Goal: Task Accomplishment & Management: Manage account settings

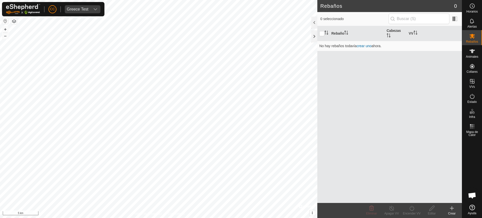
scroll to position [409, 0]
click at [87, 12] on span "Greece Test" at bounding box center [78, 9] width 26 height 8
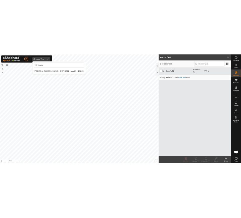
scroll to position [0, 0]
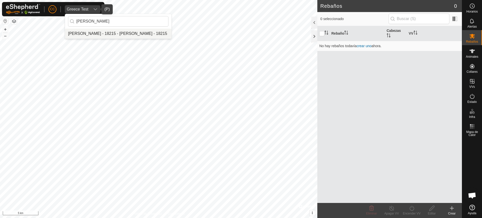
type input "joseba"
click at [92, 34] on li "[PERSON_NAME] - 18215 - [PERSON_NAME] - 18215" at bounding box center [118, 34] width 106 height 10
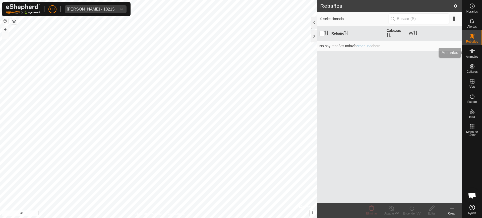
click at [474, 53] on icon at bounding box center [472, 51] width 6 height 6
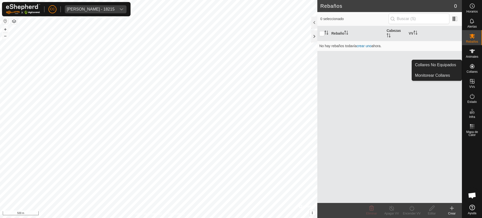
drag, startPoint x: 472, startPoint y: 61, endPoint x: 473, endPoint y: 69, distance: 7.8
click at [473, 69] on icon at bounding box center [472, 66] width 6 height 6
click at [453, 66] on link "Collares No Equipados" at bounding box center [437, 65] width 50 height 10
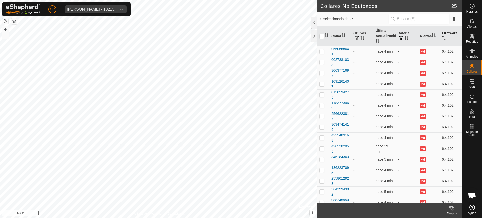
click at [444, 39] on th "Firmware" at bounding box center [451, 36] width 22 height 20
click at [405, 40] on icon "Activar para ordenar" at bounding box center [407, 38] width 4 height 4
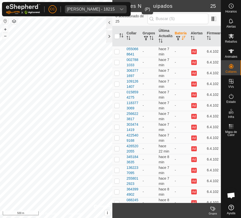
click at [95, 11] on div "Joseba Tellechea Arraztoa - 18215" at bounding box center [91, 9] width 48 height 4
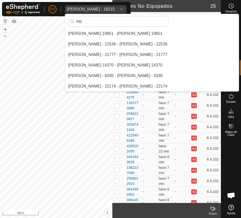
scroll to position [126, 0]
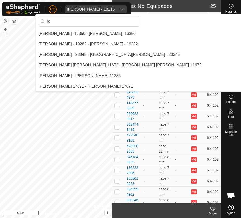
type input "l"
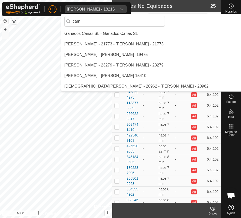
scroll to position [0, 0]
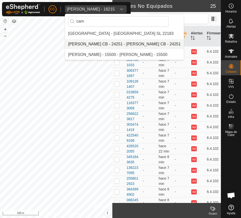
type input "cam"
click at [103, 40] on li "[PERSON_NAME] CB - 24251 - [PERSON_NAME] CB - 24251" at bounding box center [124, 44] width 118 height 10
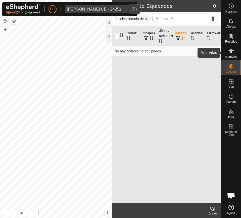
click at [227, 54] on es-animals-svg-icon at bounding box center [230, 51] width 9 height 8
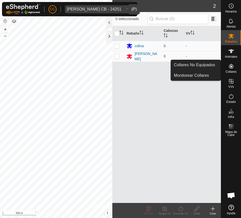
click at [213, 65] on link "Collares No Equipados" at bounding box center [196, 65] width 50 height 10
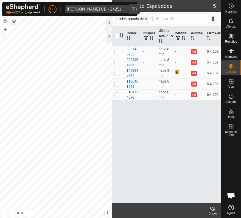
click at [180, 36] on button "button" at bounding box center [177, 38] width 7 height 5
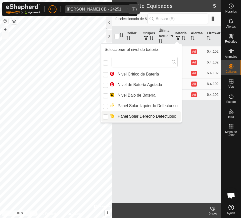
click at [171, 143] on div "Collar Grupos Última Actualización Batería Alertas Firmware 3927425235 - hace 8…" at bounding box center [166, 114] width 108 height 177
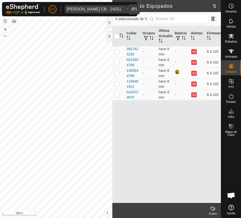
click at [85, 10] on div "Campos Lopez CB - 24251" at bounding box center [94, 9] width 54 height 4
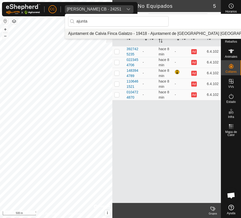
type input "ajunta"
click at [94, 32] on li "Ajuntament de Calvia Finca Galatzo - 19418 - Ajuntament de [GEOGRAPHIC_DATA] [G…" at bounding box center [172, 34] width 215 height 10
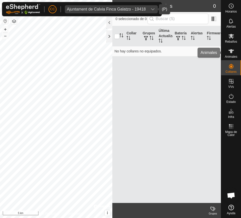
click at [229, 57] on div "CC Ajuntament de Calvia Finca Galatzo - 19418 Horarios Alertas Rebaños Animales…" at bounding box center [120, 109] width 241 height 218
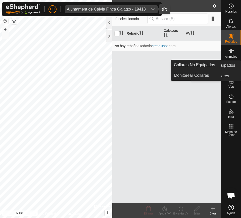
drag, startPoint x: 229, startPoint y: 57, endPoint x: 230, endPoint y: 71, distance: 13.8
click at [214, 65] on link "Collares No Equipados" at bounding box center [196, 65] width 50 height 10
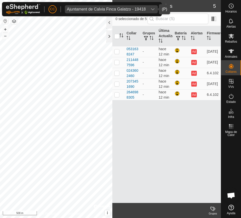
click at [153, 9] on icon "dropdown trigger" at bounding box center [153, 9] width 4 height 2
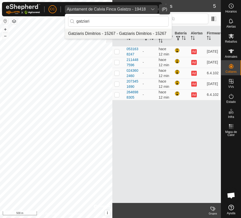
type input "gatziari"
click at [147, 29] on li "Gatziaris Dimitrios - 15267 - Gatziaris Dimitrios - 15267" at bounding box center [118, 34] width 106 height 10
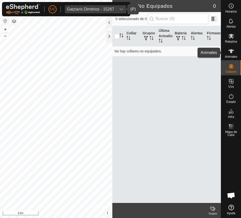
click at [228, 55] on span "Animales" at bounding box center [231, 56] width 12 height 3
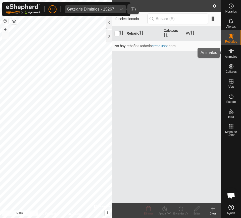
click at [232, 56] on span "Animales" at bounding box center [231, 56] width 12 height 3
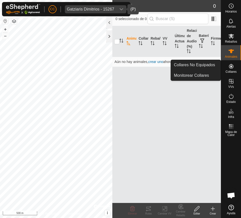
click at [231, 66] on icon at bounding box center [231, 66] width 5 height 5
click at [217, 66] on link "Collares No Equipados" at bounding box center [196, 65] width 50 height 10
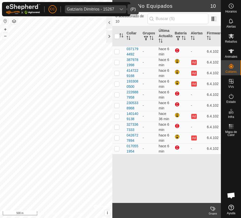
click at [114, 7] on span "Gatziaris Dimitrios - 15267" at bounding box center [90, 9] width 51 height 8
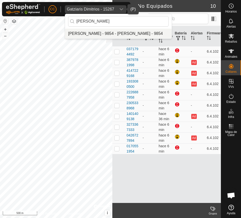
type input "antonio dap"
click at [116, 33] on li "[PERSON_NAME] - 9854 - [PERSON_NAME] - 9854" at bounding box center [118, 34] width 106 height 10
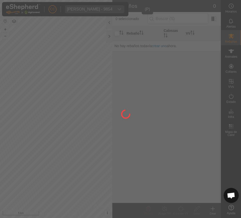
click at [232, 52] on div at bounding box center [120, 109] width 241 height 218
click at [232, 67] on div at bounding box center [120, 109] width 241 height 218
click at [232, 69] on div at bounding box center [120, 109] width 241 height 218
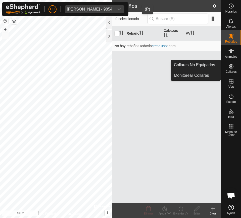
click at [231, 68] on icon at bounding box center [231, 66] width 5 height 5
click at [217, 66] on link "Collares No Equipados" at bounding box center [196, 65] width 50 height 10
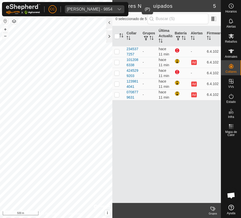
click at [112, 9] on div "Antonio Dapena Fernandez - 9854" at bounding box center [89, 9] width 45 height 4
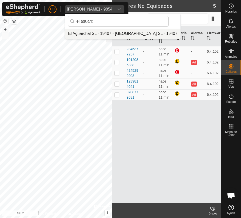
type input "el aguarc"
click at [119, 32] on li "El Aguarchal SL - 19407 - [GEOGRAPHIC_DATA] SL - 19407" at bounding box center [122, 34] width 115 height 10
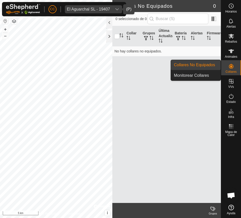
click at [228, 62] on div "Collares" at bounding box center [231, 67] width 20 height 15
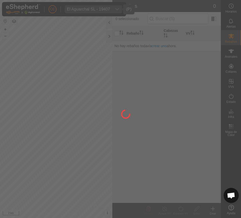
click at [213, 66] on div at bounding box center [120, 109] width 241 height 218
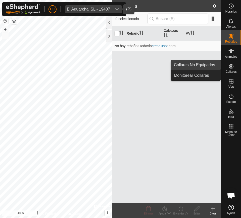
click at [209, 66] on link "Collares No Equipados" at bounding box center [196, 65] width 50 height 10
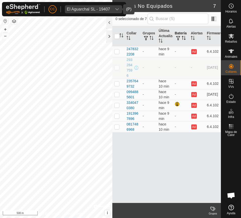
click at [182, 35] on th "Batería" at bounding box center [180, 36] width 16 height 20
click at [117, 67] on p-checkbox at bounding box center [116, 67] width 5 height 4
checkbox input "true"
click at [82, 8] on div "El Aguarchal SL - 19407" at bounding box center [88, 9] width 43 height 4
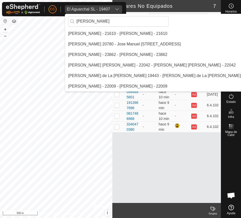
type input "jose man"
click at [82, 8] on div "El Aguarchal SL - 19407" at bounding box center [88, 9] width 43 height 4
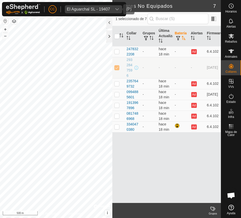
click at [74, 6] on span "El Aguarchal SL - 19407" at bounding box center [88, 9] width 47 height 8
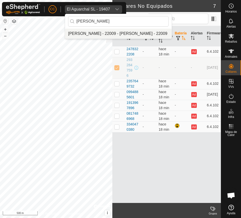
type input "jose manza"
click at [97, 36] on li "[PERSON_NAME] - 22009 - [PERSON_NAME] - 22009" at bounding box center [118, 34] width 106 height 10
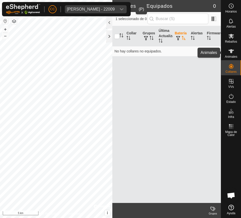
click at [227, 55] on span "Animales" at bounding box center [231, 56] width 12 height 3
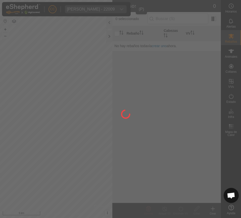
click at [232, 69] on div at bounding box center [120, 109] width 241 height 218
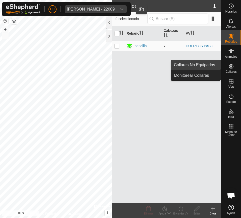
click at [211, 63] on link "Collares No Equipados" at bounding box center [196, 65] width 50 height 10
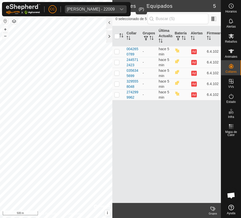
click at [126, 10] on div "dropdown trigger" at bounding box center [121, 9] width 10 height 8
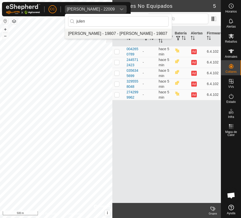
type input "julen"
click at [116, 32] on li "[PERSON_NAME] - 19807 - [PERSON_NAME] - 19807" at bounding box center [118, 34] width 106 height 10
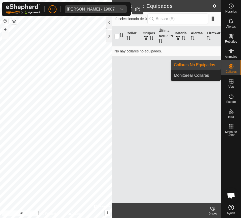
click at [230, 67] on icon at bounding box center [231, 66] width 5 height 5
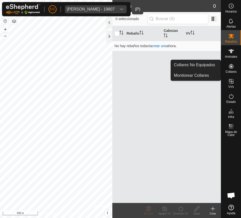
click at [233, 65] on icon at bounding box center [231, 66] width 6 height 6
click at [219, 63] on link "Collares No Equipados" at bounding box center [196, 65] width 50 height 10
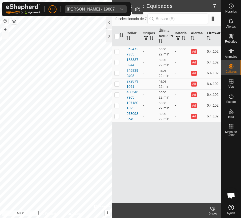
click at [209, 38] on icon "Activar para ordenar" at bounding box center [209, 38] width 4 height 4
click at [89, 7] on div "Julen Palacios Aznar - 19807" at bounding box center [91, 9] width 48 height 4
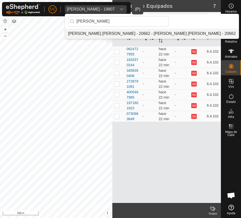
type input "jose luis ga"
click at [102, 34] on li "[PERSON_NAME] [PERSON_NAME] - 20662 - [PERSON_NAME] [PERSON_NAME] - 20662" at bounding box center [151, 34] width 173 height 10
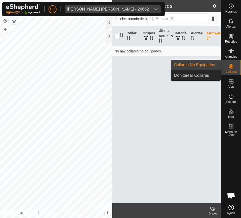
drag, startPoint x: 234, startPoint y: 74, endPoint x: 230, endPoint y: 73, distance: 3.3
click at [230, 73] on span "Collares" at bounding box center [230, 71] width 11 height 3
click at [205, 66] on link "Collares No Equipados" at bounding box center [196, 65] width 50 height 10
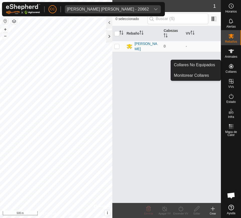
click at [227, 70] on span "Collares" at bounding box center [230, 71] width 11 height 3
click at [189, 61] on link "Collares No Equipados" at bounding box center [196, 65] width 50 height 10
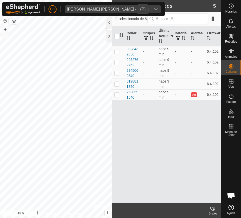
click at [85, 5] on span "Jose Luis Garcia Simon - 20662" at bounding box center [108, 9] width 86 height 8
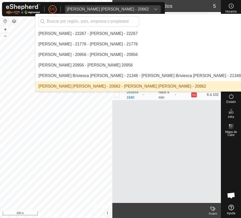
type input "s"
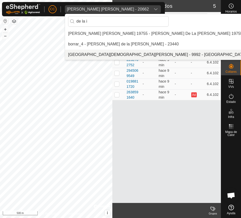
type input "de la i"
click at [84, 53] on li "[GEOGRAPHIC_DATA][DEMOGRAPHIC_DATA][PERSON_NAME] - 9992 - [GEOGRAPHIC_DATA][DEM…" at bounding box center [202, 55] width 274 height 10
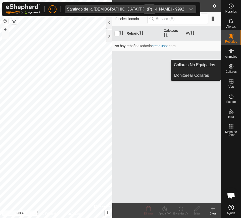
drag, startPoint x: 234, startPoint y: 61, endPoint x: 235, endPoint y: 64, distance: 3.5
click at [235, 64] on es-neckbands-svg-icon at bounding box center [230, 66] width 9 height 8
click at [211, 62] on link "Collares No Equipados" at bounding box center [196, 65] width 50 height 10
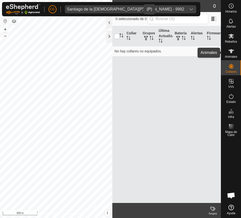
click at [227, 53] on es-animals-svg-icon at bounding box center [230, 51] width 9 height 8
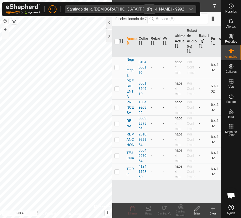
click at [175, 42] on th "Última Actualización" at bounding box center [178, 41] width 12 height 31
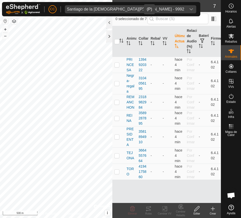
click at [175, 42] on th "Última Actualización" at bounding box center [178, 41] width 12 height 31
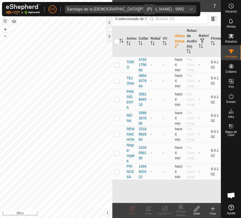
click at [7, 19] on button "button" at bounding box center [5, 21] width 6 height 6
click at [5, 20] on button "button" at bounding box center [5, 21] width 6 height 6
click at [108, 9] on div "Santiago de la Iglesia Garcia - 9992" at bounding box center [125, 9] width 117 height 4
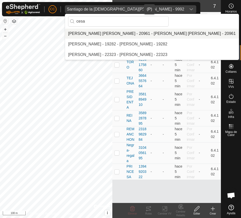
type input "cesa"
click at [94, 32] on li "[PERSON_NAME] [PERSON_NAME] - 20961 - [PERSON_NAME] [PERSON_NAME] - 20961" at bounding box center [151, 34] width 173 height 10
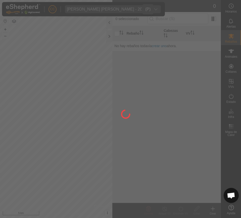
click at [222, 91] on div at bounding box center [120, 109] width 241 height 218
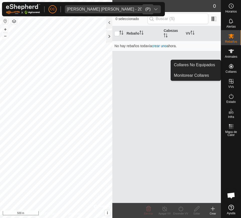
click at [233, 71] on span "Collares" at bounding box center [230, 71] width 11 height 3
click at [213, 67] on link "Collares No Equipados" at bounding box center [196, 65] width 50 height 10
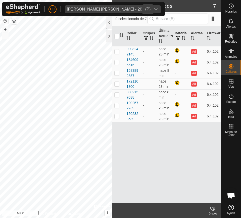
click at [185, 39] on icon "Activar para ordenar" at bounding box center [183, 38] width 4 height 4
click at [95, 9] on div "Cesar Iglesias Sainz Maza - 20961" at bounding box center [108, 9] width 82 height 4
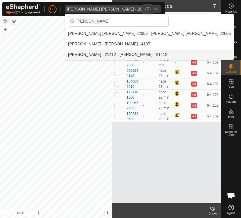
type input "maria isa"
click at [96, 54] on li "[PERSON_NAME] - 21412 - [PERSON_NAME] - 21412" at bounding box center [149, 55] width 168 height 10
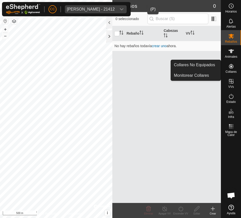
click at [215, 66] on link "Collares No Equipados" at bounding box center [196, 65] width 50 height 10
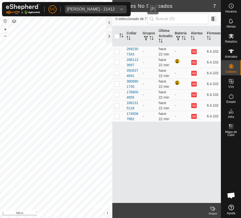
click at [71, 11] on div "Maria Isabel Gomez Martinez - 21412" at bounding box center [91, 9] width 48 height 4
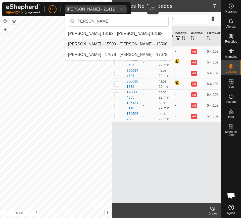
type input "jose maria"
click at [92, 44] on li "[PERSON_NAME] - 15500 - [PERSON_NAME] - 15500" at bounding box center [118, 44] width 106 height 10
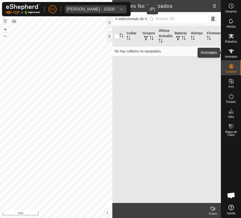
click at [237, 57] on span "Animales" at bounding box center [231, 56] width 12 height 3
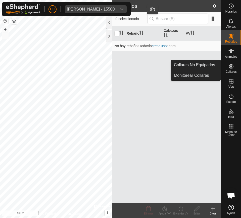
click at [235, 66] on div "Collares" at bounding box center [231, 67] width 20 height 15
click at [203, 65] on link "Collares No Equipados" at bounding box center [196, 65] width 50 height 10
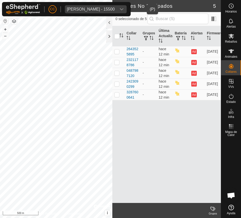
click at [114, 8] on div "Jose Maria Lacasa Docampo - 15500" at bounding box center [91, 9] width 48 height 4
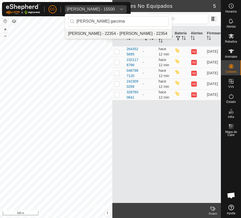
type input "angel garcima"
click at [120, 35] on li "[PERSON_NAME] - 22354 - [PERSON_NAME] - 22354" at bounding box center [118, 34] width 106 height 10
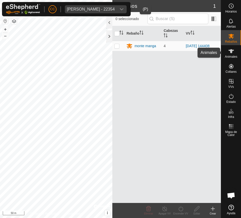
click at [236, 58] on span "Animales" at bounding box center [231, 56] width 12 height 3
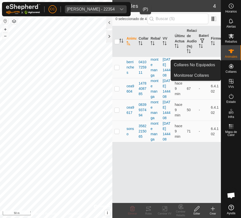
click at [229, 68] on icon at bounding box center [231, 66] width 5 height 5
click at [210, 65] on link "Collares No Equipados" at bounding box center [196, 65] width 50 height 10
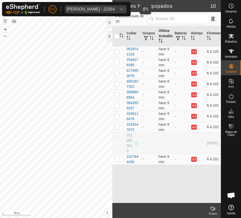
click at [166, 43] on th "Última Actualización" at bounding box center [164, 36] width 16 height 20
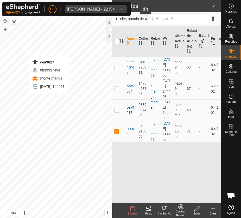
click at [49, 98] on div "cea9617 0839937494 monte manga 2025-10-08 144408 + – ⇧ i © Mapbox , © OpenStree…" at bounding box center [56, 109] width 112 height 218
checkbox input "true"
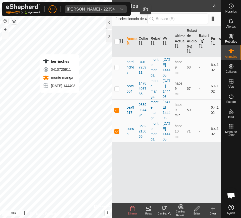
click at [59, 98] on div "berrinches 0410725911 monte manga 2025-10-08 144408 + – ⇧ i © Mapbox , © OpenSt…" at bounding box center [56, 109] width 112 height 218
checkbox input "true"
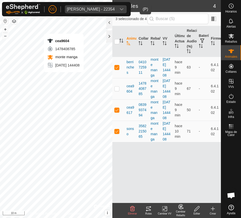
click at [64, 77] on div "cea9604 1478408785 monte manga 2025-10-08 144408 + – ⇧ i © Mapbox , © OpenStree…" at bounding box center [56, 109] width 112 height 218
checkbox input "true"
click at [150, 206] on icon at bounding box center [148, 209] width 6 height 6
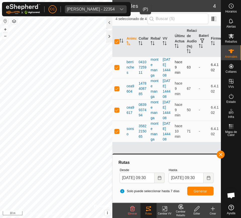
click at [114, 67] on div "Animales 4 4 seleccionado de 4 Animal Collar Rebaño VV Última Actualización Rel…" at bounding box center [110, 109] width 221 height 218
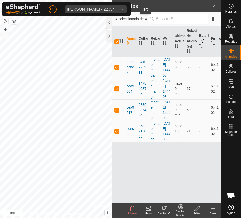
click at [83, 8] on div "Angel Garcimartin Garcia - 22354" at bounding box center [91, 9] width 48 height 4
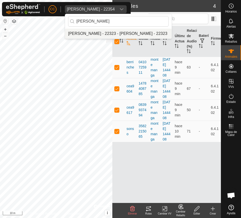
type input "cesar mari"
click at [93, 34] on li "[PERSON_NAME] - 22323 - [PERSON_NAME] - 22323" at bounding box center [118, 34] width 106 height 10
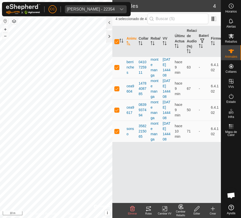
checkbox input "false"
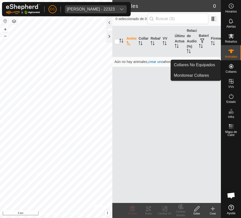
drag, startPoint x: 234, startPoint y: 62, endPoint x: 235, endPoint y: 68, distance: 6.5
click at [235, 68] on div "Collares" at bounding box center [231, 67] width 20 height 15
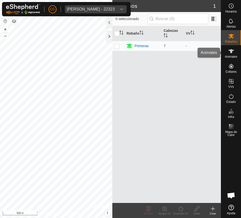
click at [229, 55] on span "Animales" at bounding box center [231, 56] width 12 height 3
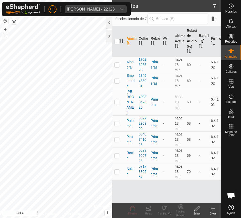
click at [184, 47] on th "Relación de Audio (%)" at bounding box center [190, 41] width 12 height 31
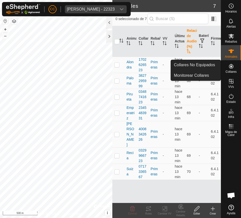
click at [232, 70] on span "Collares" at bounding box center [230, 71] width 11 height 3
click at [209, 68] on link "Collares No Equipados" at bounding box center [196, 65] width 50 height 10
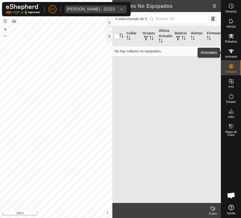
click at [235, 54] on es-animals-svg-icon at bounding box center [230, 51] width 9 height 8
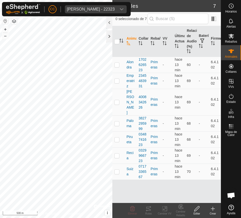
click at [3, 21] on button "button" at bounding box center [5, 21] width 6 height 6
click at [116, 5] on span "[PERSON_NAME] - 22323" at bounding box center [91, 9] width 52 height 8
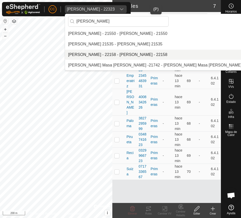
type input "ricardo"
click at [99, 55] on li "[PERSON_NAME] - 22158 - [PERSON_NAME] - 22158" at bounding box center [161, 55] width 193 height 10
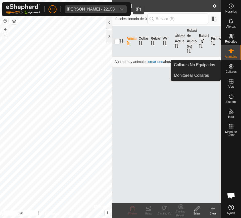
click at [233, 70] on es-neckbands-svg-icon at bounding box center [230, 66] width 9 height 8
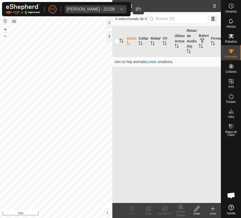
click at [230, 68] on div "CC Ricardo Castro Marin - 22158 Horarios Alertas Rebaños Animales Collares VVs …" at bounding box center [120, 109] width 241 height 218
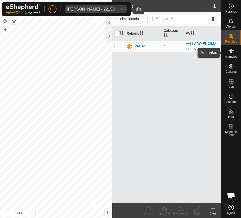
click at [229, 53] on icon at bounding box center [231, 51] width 6 height 6
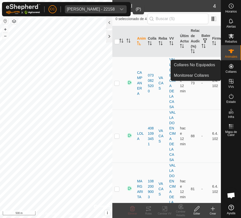
click at [230, 64] on icon at bounding box center [231, 66] width 6 height 6
click at [207, 62] on link "Collares No Equipados" at bounding box center [196, 65] width 50 height 10
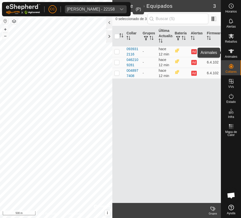
click at [233, 56] on span "Animales" at bounding box center [231, 56] width 12 height 3
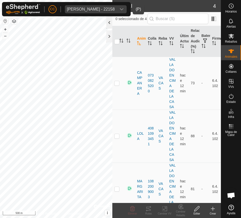
click at [109, 22] on div at bounding box center [109, 23] width 6 height 12
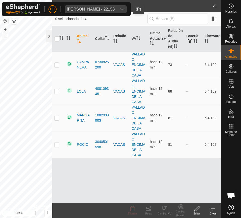
click at [8, 20] on button "button" at bounding box center [5, 21] width 6 height 6
click at [77, 8] on div "Ricardo Castro Marin - 22158" at bounding box center [91, 9] width 48 height 4
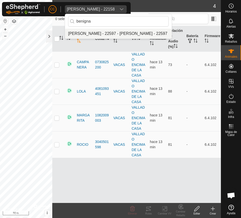
type input "benigna"
click at [104, 36] on li "[PERSON_NAME] - 22597 - [PERSON_NAME] - 22597" at bounding box center [118, 34] width 106 height 10
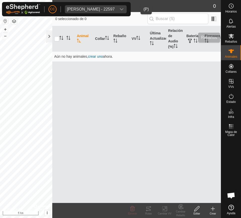
click at [231, 41] on span "Rebaños" at bounding box center [231, 41] width 12 height 3
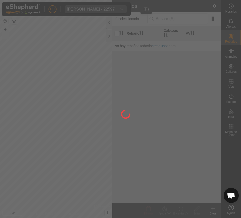
click at [228, 52] on div at bounding box center [120, 109] width 241 height 218
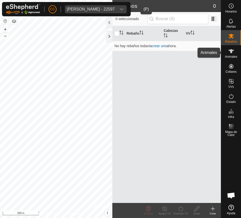
click at [233, 52] on icon at bounding box center [231, 51] width 6 height 6
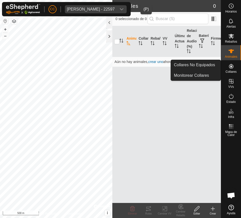
click at [228, 67] on icon at bounding box center [231, 66] width 6 height 6
click at [212, 61] on link "Collares No Equipados" at bounding box center [196, 65] width 50 height 10
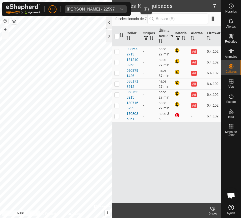
click at [110, 28] on div at bounding box center [109, 23] width 6 height 12
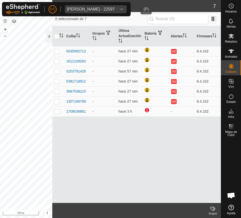
click at [95, 6] on span "Benigna Berdasco Garcia - 22597" at bounding box center [91, 9] width 52 height 8
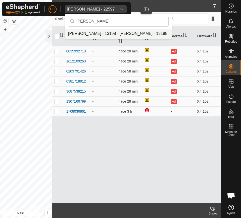
type input "antonio tucc"
click at [101, 34] on li "[PERSON_NAME] - 13198 - [PERSON_NAME] - 13198" at bounding box center [118, 34] width 106 height 10
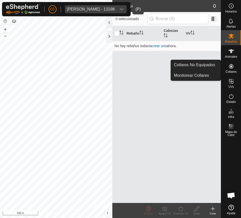
click at [230, 66] on icon at bounding box center [231, 66] width 5 height 5
click at [213, 67] on link "Collares No Equipados" at bounding box center [196, 65] width 50 height 10
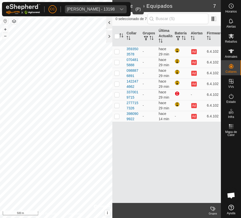
click at [110, 27] on div at bounding box center [109, 23] width 6 height 12
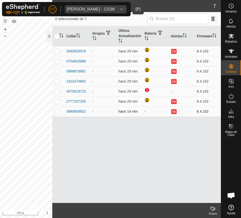
drag, startPoint x: 192, startPoint y: 50, endPoint x: 200, endPoint y: 115, distance: 64.7
click at [200, 115] on tbody "3593503578 - hace 29 min Ad 6.4.102 0704815888 - hace 29 min Ad 6.4.102 0988876…" at bounding box center [136, 81] width 168 height 70
click at [167, 145] on div "Collar Grupos Última Actualización Batería Alertas Firmware 3593503578 - hace 2…" at bounding box center [136, 114] width 168 height 177
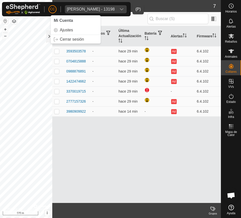
click at [79, 8] on div "Antonio Tucci Colace - 13198" at bounding box center [91, 9] width 48 height 4
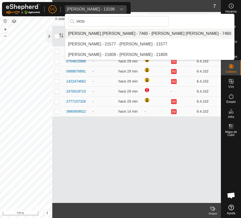
type input "victo"
click at [98, 36] on li "[PERSON_NAME] [PERSON_NAME] - 7460 - [PERSON_NAME] [PERSON_NAME] - 7460" at bounding box center [149, 34] width 169 height 10
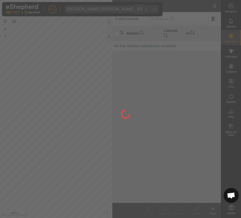
click at [232, 71] on div at bounding box center [120, 109] width 241 height 218
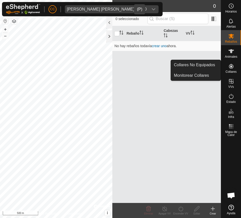
click at [216, 68] on link "Collares No Equipados" at bounding box center [196, 65] width 50 height 10
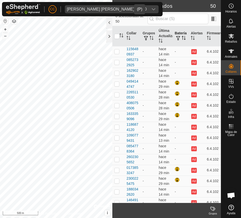
click at [183, 40] on p-sorticon "Activar para ordenar" at bounding box center [183, 39] width 4 height 4
click at [184, 35] on th "Batería" at bounding box center [180, 36] width 16 height 20
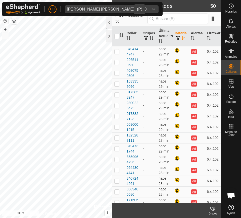
click at [184, 35] on th "Batería" at bounding box center [180, 36] width 16 height 20
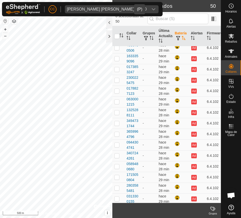
scroll to position [383, 0]
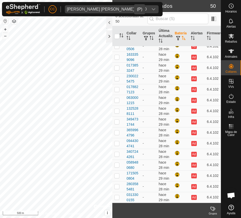
click at [114, 11] on span "Victor Del Estal Gomez - 7460" at bounding box center [107, 9] width 84 height 8
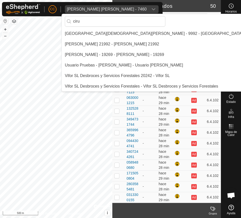
scroll to position [0, 0]
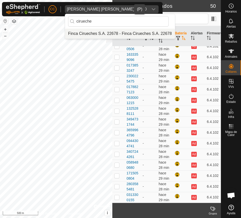
type input "cirueche"
drag, startPoint x: 120, startPoint y: 30, endPoint x: 116, endPoint y: 32, distance: 5.3
click at [120, 30] on li "Finca Cirueches S.A. 22678 - Finca Cirueches S.A. 22678" at bounding box center [120, 34] width 110 height 10
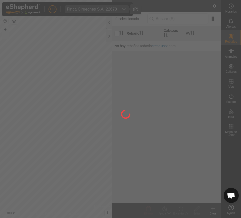
click at [233, 67] on div at bounding box center [120, 109] width 241 height 218
click at [233, 69] on div at bounding box center [120, 109] width 241 height 218
click at [229, 67] on div at bounding box center [120, 109] width 241 height 218
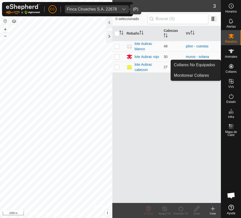
click at [231, 67] on icon at bounding box center [231, 66] width 5 height 5
click at [207, 64] on link "Collares No Equipados" at bounding box center [196, 65] width 50 height 10
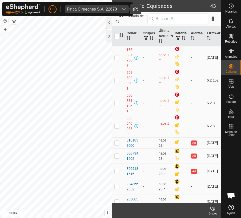
click at [181, 34] on th "Batería" at bounding box center [180, 36] width 16 height 20
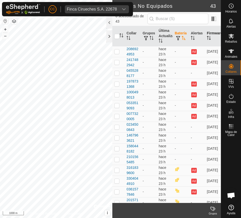
click at [208, 34] on th "Firmware" at bounding box center [213, 36] width 16 height 20
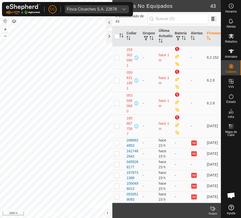
click at [208, 34] on th "Firmware" at bounding box center [213, 36] width 16 height 20
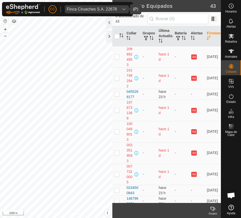
click at [95, 7] on div "Finca Cirueches S.A. 22678" at bounding box center [92, 9] width 50 height 4
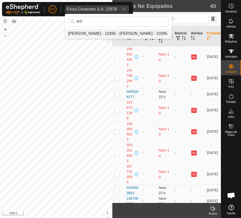
type input "arit"
click at [102, 33] on li "[PERSON_NAME] - 10395 - [PERSON_NAME] - 10395" at bounding box center [118, 34] width 106 height 10
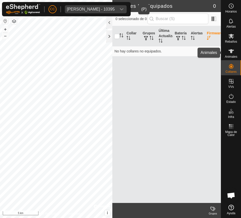
click at [230, 56] on span "Animales" at bounding box center [231, 56] width 12 height 3
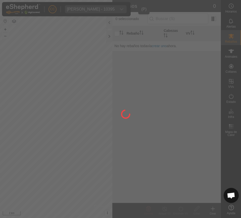
click at [229, 65] on div at bounding box center [120, 109] width 241 height 218
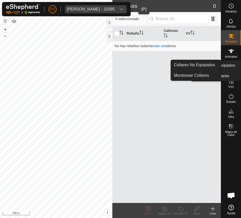
click at [229, 68] on icon at bounding box center [231, 66] width 5 height 5
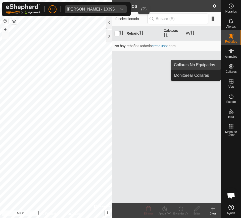
click at [205, 63] on link "Collares No Equipados" at bounding box center [196, 65] width 50 height 10
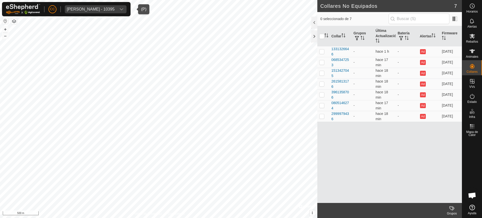
click at [101, 8] on div "Aritz Larequi Apesteguia - 10395" at bounding box center [91, 9] width 48 height 4
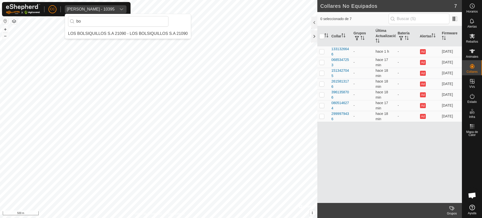
type input "b"
type input "bol"
click at [115, 43] on li "LOS BOLSIQUILLOS S.A 21090 - LOS BOLSIQUILLOS S.A 21090" at bounding box center [128, 44] width 126 height 10
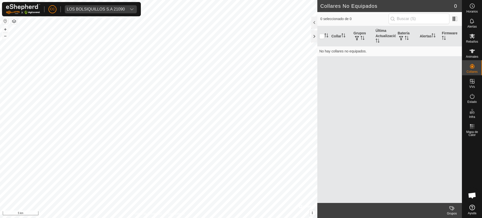
click at [469, 68] on div "CC LOS BOLSIQUILLOS S.A 21090 Horarios Alertas Rebaños Animales Collares VVs Es…" at bounding box center [241, 109] width 482 height 218
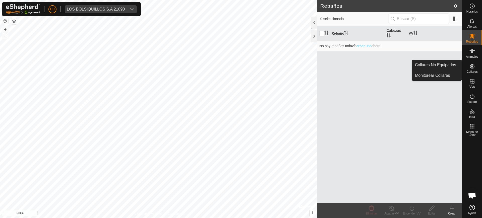
click at [472, 70] on es-neckbands-svg-icon at bounding box center [471, 66] width 9 height 8
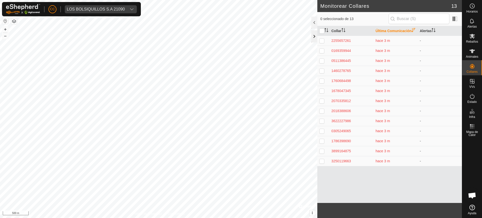
click at [311, 38] on div at bounding box center [314, 36] width 6 height 12
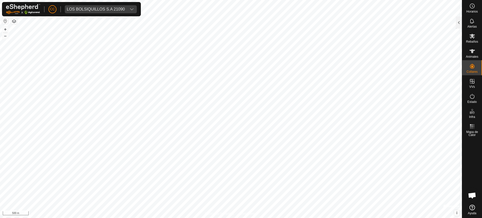
click at [7, 22] on button "button" at bounding box center [5, 21] width 6 height 6
click at [14, 19] on button "button" at bounding box center [14, 21] width 6 height 6
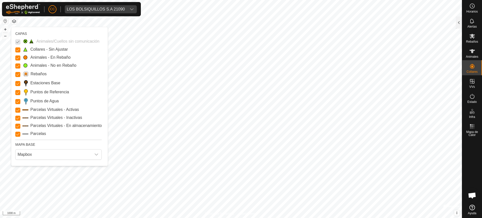
click at [16, 42] on p-checkbox at bounding box center [17, 41] width 5 height 6
click at [17, 42] on p-checkbox at bounding box center [17, 41] width 5 height 6
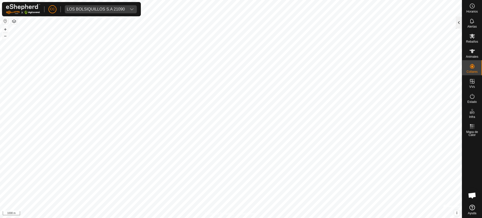
click at [461, 22] on div at bounding box center [459, 23] width 6 height 12
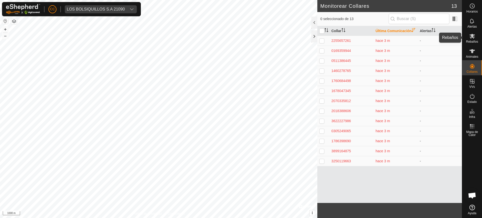
click at [474, 36] on icon at bounding box center [472, 36] width 6 height 6
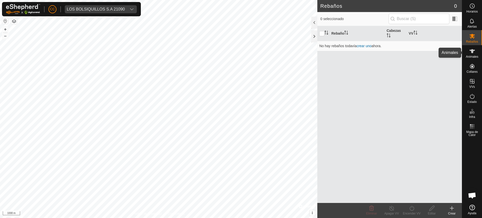
click at [474, 55] on span "Animales" at bounding box center [472, 56] width 12 height 3
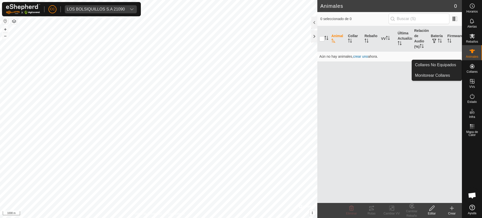
click at [473, 71] on span "Collares" at bounding box center [471, 71] width 11 height 3
click at [443, 64] on link "Collares No Equipados" at bounding box center [437, 65] width 50 height 10
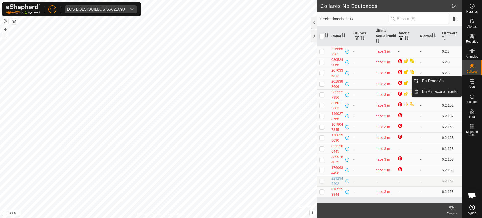
click at [470, 82] on icon at bounding box center [472, 81] width 6 height 6
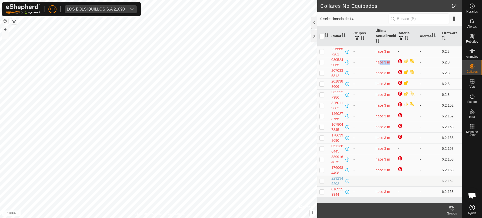
drag, startPoint x: 375, startPoint y: 65, endPoint x: 395, endPoint y: 62, distance: 19.8
click at [395, 62] on tr "0305249065 - hace 3 m - 6.2.8" at bounding box center [389, 62] width 145 height 11
click at [314, 35] on div at bounding box center [314, 36] width 6 height 12
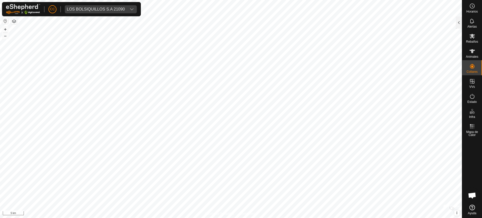
click at [6, 22] on button "button" at bounding box center [5, 21] width 6 height 6
click at [472, 24] on icon at bounding box center [472, 21] width 6 height 6
click at [460, 25] on div at bounding box center [459, 23] width 6 height 12
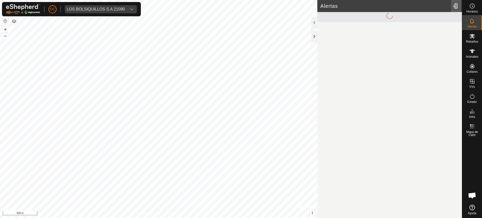
click at [456, 7] on div at bounding box center [456, 6] width 10 height 14
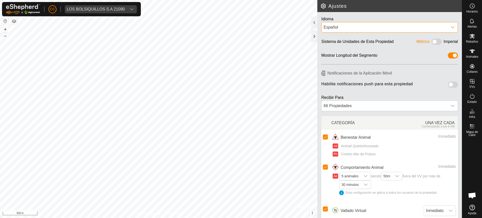
click at [389, 25] on div "Español" at bounding box center [384, 27] width 122 height 6
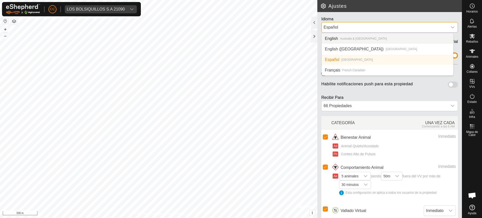
click at [355, 16] on div "Idioma" at bounding box center [389, 19] width 137 height 6
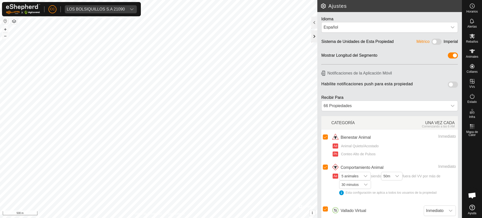
click at [316, 38] on div at bounding box center [314, 36] width 6 height 12
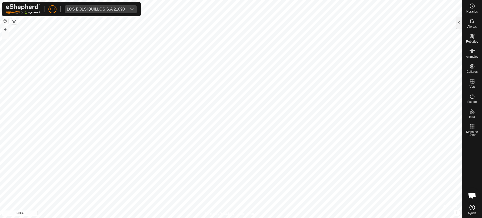
click at [5, 22] on button "button" at bounding box center [5, 21] width 6 height 6
click at [7, 28] on button "+" at bounding box center [5, 29] width 6 height 6
click at [4, 36] on button "–" at bounding box center [5, 36] width 6 height 6
click at [13, 21] on button "button" at bounding box center [14, 21] width 6 height 6
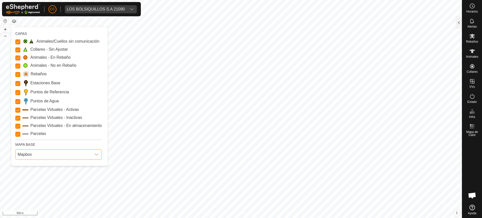
click at [48, 154] on span "Mapbox" at bounding box center [54, 155] width 76 height 10
click at [48, 165] on li "Azure" at bounding box center [59, 166] width 86 height 10
click at [70, 153] on span "Azure" at bounding box center [54, 155] width 76 height 10
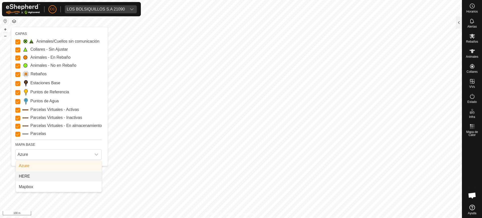
click at [39, 176] on li "HERE" at bounding box center [59, 176] width 86 height 10
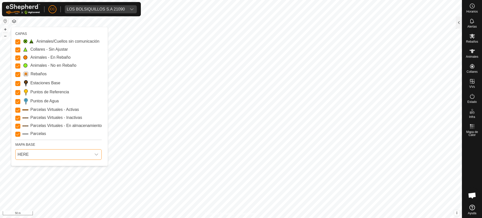
click at [39, 157] on span "HERE" at bounding box center [54, 155] width 76 height 10
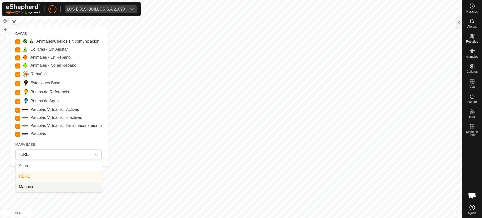
click at [31, 186] on li "Mapbox" at bounding box center [59, 187] width 86 height 10
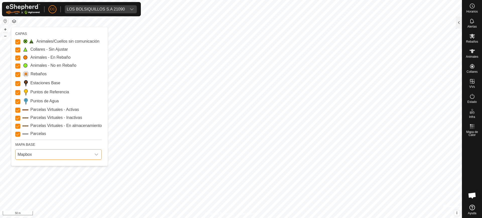
click at [41, 154] on span "Mapbox" at bounding box center [54, 155] width 76 height 10
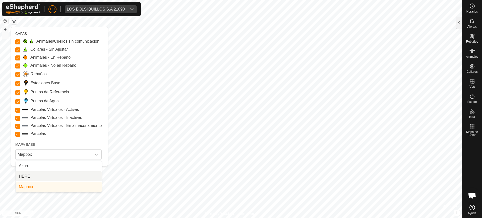
click at [39, 179] on li "HERE" at bounding box center [59, 176] width 86 height 10
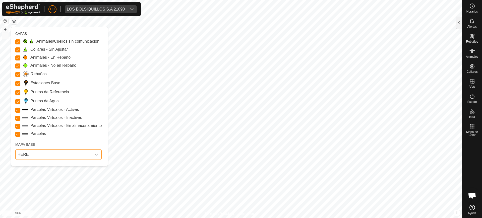
click at [5, 21] on button "button" at bounding box center [5, 21] width 6 height 6
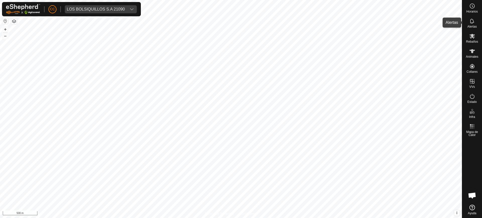
click at [469, 22] on icon at bounding box center [472, 21] width 6 height 6
click at [476, 24] on es-notification-svg-icon at bounding box center [471, 21] width 9 height 8
click at [459, 21] on div at bounding box center [459, 23] width 6 height 12
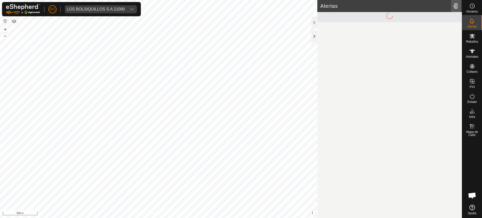
click at [456, 6] on div at bounding box center [456, 6] width 10 height 14
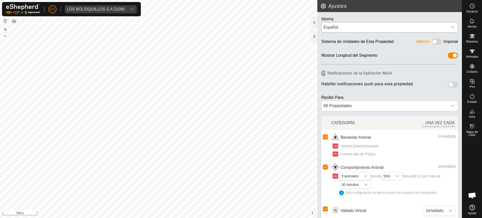
click at [447, 28] on div "dropdown trigger" at bounding box center [452, 27] width 10 height 10
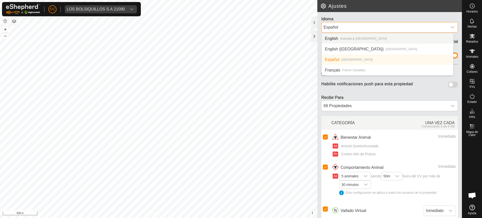
drag, startPoint x: 425, startPoint y: 24, endPoint x: 372, endPoint y: 26, distance: 52.7
click at [422, 25] on div "Español" at bounding box center [384, 27] width 122 height 6
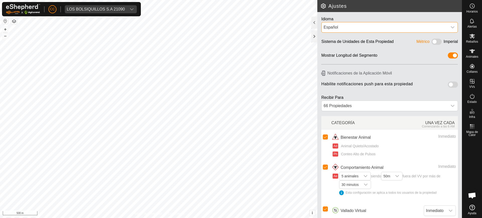
click at [362, 26] on div "Español" at bounding box center [384, 27] width 122 height 6
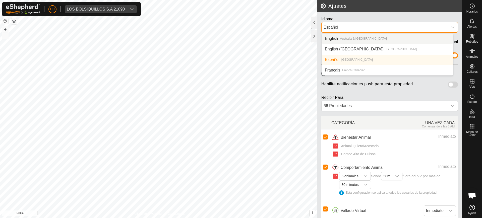
click at [407, 26] on div "Español" at bounding box center [384, 27] width 122 height 6
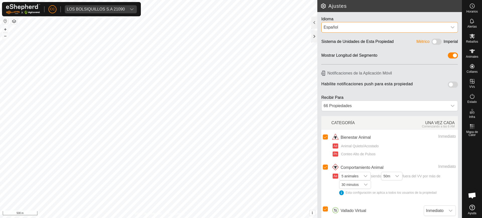
click at [448, 84] on span at bounding box center [453, 85] width 10 height 6
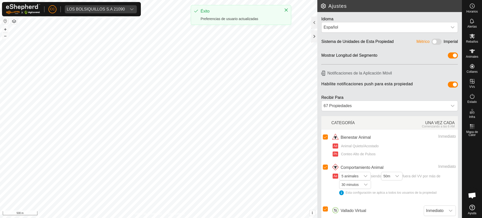
scroll to position [20, 0]
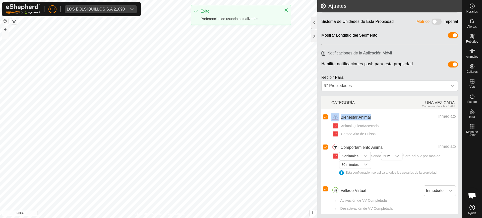
drag, startPoint x: 383, startPoint y: 117, endPoint x: 334, endPoint y: 115, distance: 48.7
click at [334, 115] on div "Bienestar Animal" at bounding box center [367, 117] width 73 height 8
click at [379, 140] on td "Comportamiento Animal Inmediato Ae 5 animales siendo 50m fuera del VV por más d…" at bounding box center [394, 161] width 126 height 42
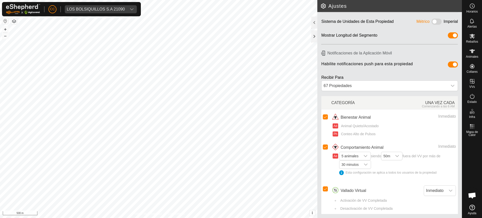
drag, startPoint x: 383, startPoint y: 131, endPoint x: 336, endPoint y: 114, distance: 49.9
click at [336, 114] on div "Bienestar Animal Inmediato Ad Animal Quieto/Acostado Ph Conteo Alto de Pulsos" at bounding box center [393, 126] width 124 height 26
click at [371, 131] on li "Ad Animal Quieto/Acostado" at bounding box center [393, 127] width 123 height 8
click at [381, 126] on div "Ad Animal Quieto/Acostado" at bounding box center [393, 125] width 123 height 5
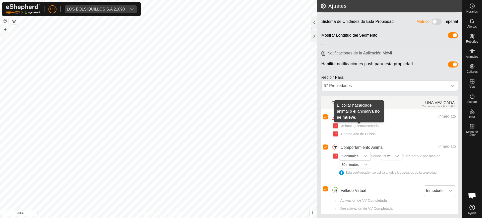
drag, startPoint x: 386, startPoint y: 126, endPoint x: 342, endPoint y: 126, distance: 43.9
click at [342, 126] on div "Ad Animal Quieto/Acostado" at bounding box center [393, 125] width 123 height 5
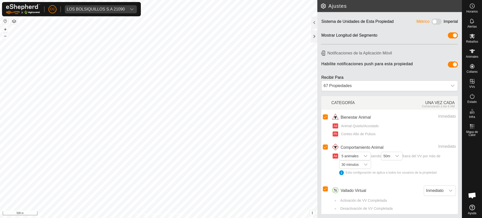
click at [381, 133] on div "Ph Conteo Alto de Pulsos" at bounding box center [393, 133] width 123 height 5
click at [366, 156] on icon "dropdown trigger" at bounding box center [366, 156] width 4 height 2
click at [358, 165] on li "1 animal" at bounding box center [355, 165] width 31 height 9
click at [385, 155] on span "50m" at bounding box center [382, 156] width 11 height 8
click at [386, 168] on li "20m" at bounding box center [388, 165] width 21 height 9
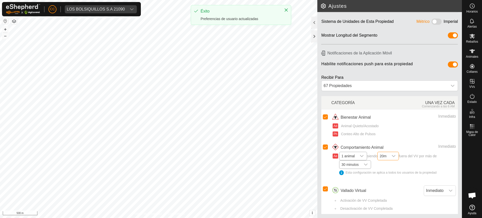
click at [356, 162] on span "30 minutos" at bounding box center [349, 165] width 21 height 8
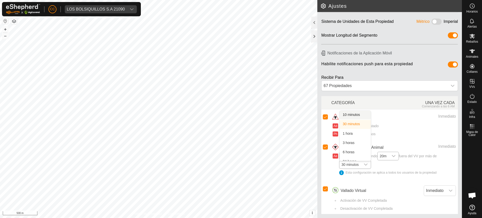
click at [360, 114] on li "10 minutos" at bounding box center [355, 115] width 31 height 9
click at [440, 149] on div "Inmediato" at bounding box center [430, 147] width 52 height 6
click at [314, 25] on div at bounding box center [314, 23] width 6 height 12
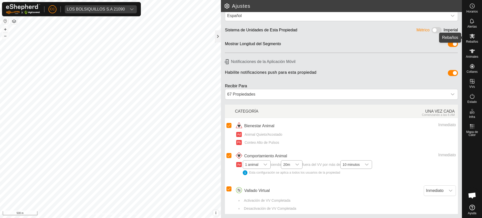
click at [475, 39] on es-mob-svg-icon at bounding box center [471, 36] width 9 height 8
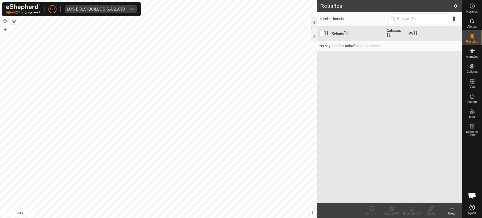
click at [313, 21] on div at bounding box center [314, 23] width 6 height 12
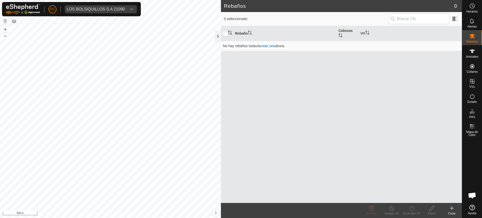
click at [451, 210] on icon at bounding box center [452, 208] width 6 height 6
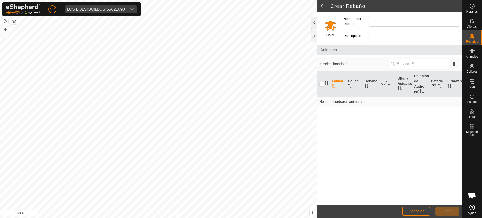
click at [317, 24] on div at bounding box center [314, 23] width 6 height 12
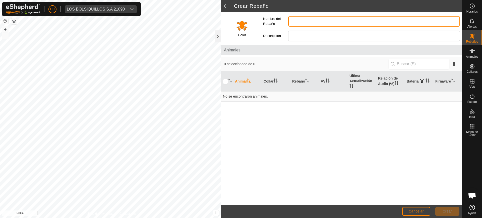
click at [362, 21] on input "Nombre del Rebaño" at bounding box center [374, 21] width 172 height 11
type input "vacas"
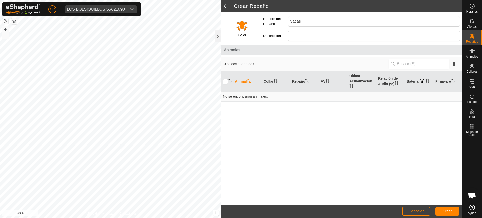
click at [239, 28] on input "Select a color" at bounding box center [242, 26] width 12 height 12
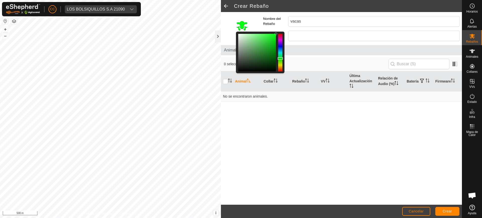
click at [279, 58] on div at bounding box center [280, 53] width 4 height 38
click at [268, 44] on div at bounding box center [257, 53] width 38 height 38
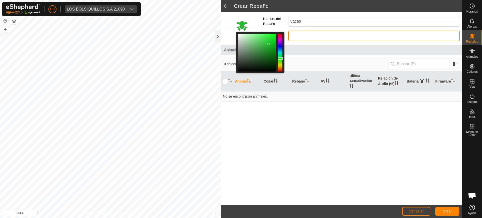
drag, startPoint x: 301, startPoint y: 32, endPoint x: 304, endPoint y: 36, distance: 5.7
click at [301, 34] on input "Descripción" at bounding box center [374, 36] width 172 height 11
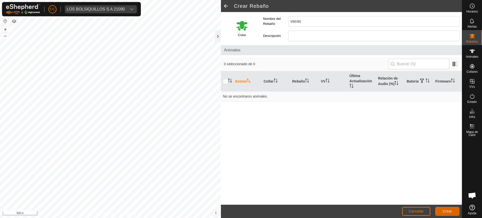
click at [447, 209] on span "Crear" at bounding box center [447, 211] width 10 height 4
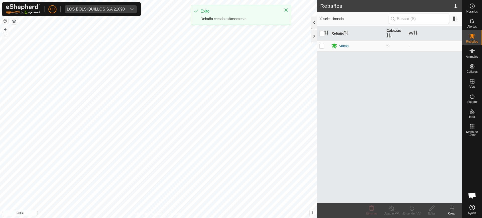
click at [312, 20] on div at bounding box center [314, 23] width 6 height 12
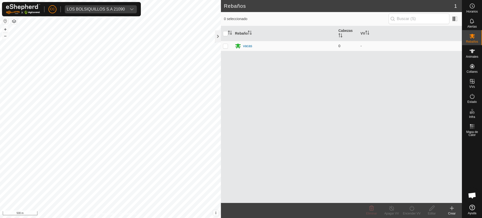
click at [225, 47] on p-checkbox at bounding box center [225, 46] width 5 height 4
checkbox input "true"
click at [372, 206] on icon at bounding box center [371, 208] width 5 height 5
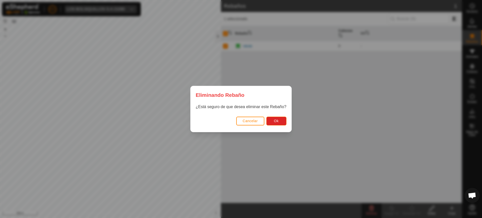
click at [279, 126] on div "Cancelar Ok" at bounding box center [240, 123] width 101 height 17
click at [279, 121] on span "Ok" at bounding box center [276, 121] width 5 height 4
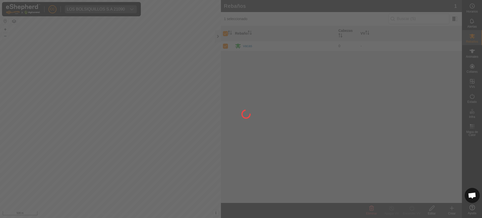
checkbox input "false"
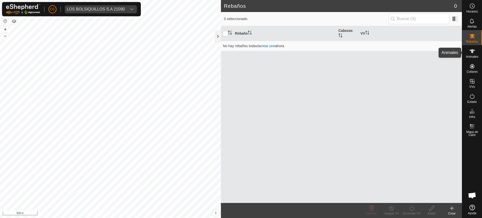
click at [475, 52] on es-animals-svg-icon at bounding box center [471, 51] width 9 height 8
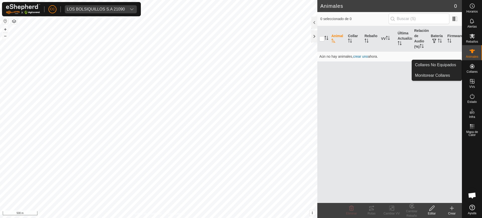
click at [473, 69] on es-neckbands-svg-icon at bounding box center [471, 66] width 9 height 8
click at [441, 68] on link "Collares No Equipados" at bounding box center [437, 65] width 50 height 10
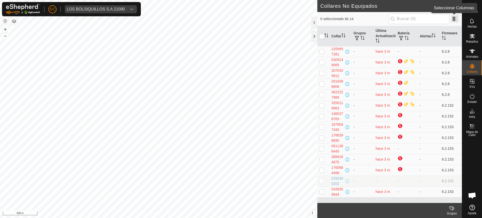
click at [456, 19] on span at bounding box center [455, 19] width 8 height 8
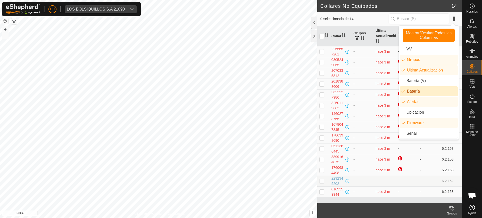
click at [415, 93] on li "Batería" at bounding box center [429, 91] width 58 height 10
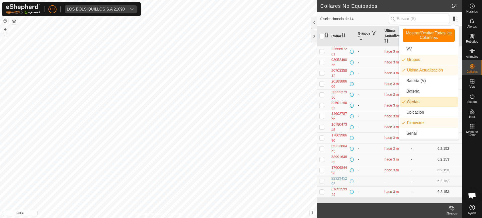
click at [416, 100] on li "Alertas" at bounding box center [429, 102] width 58 height 10
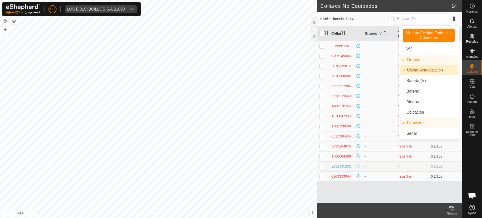
click at [413, 66] on li "Última Actualización" at bounding box center [429, 70] width 58 height 10
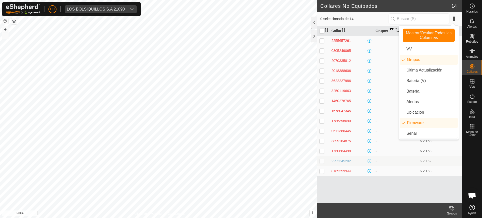
click at [421, 154] on td "6.2.153" at bounding box center [440, 151] width 44 height 10
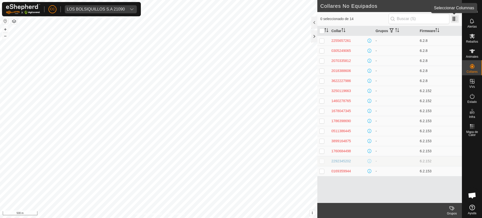
click at [454, 20] on span at bounding box center [455, 19] width 8 height 8
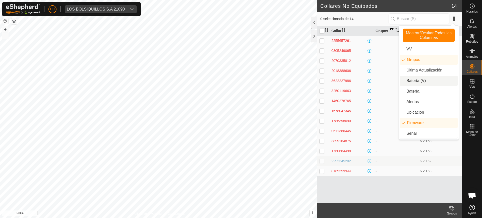
click at [412, 80] on li "Batería (V)" at bounding box center [429, 81] width 58 height 10
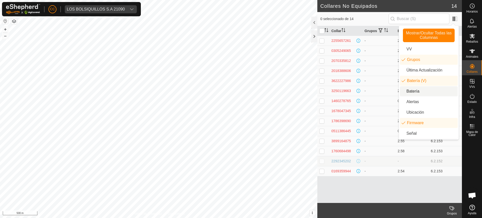
click at [413, 88] on li "Batería" at bounding box center [429, 91] width 58 height 10
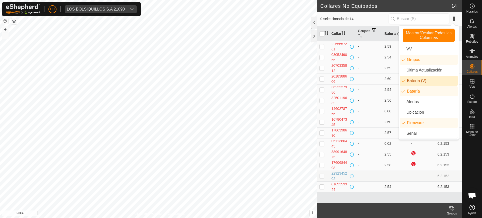
click at [411, 77] on li "Batería (V)" at bounding box center [429, 81] width 58 height 10
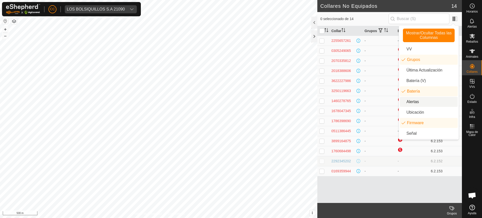
click at [413, 102] on li "Alertas" at bounding box center [429, 102] width 58 height 10
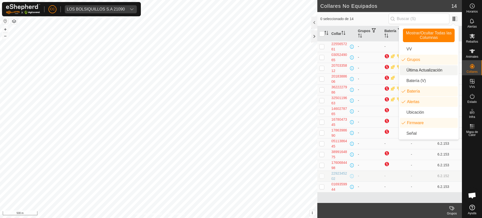
click at [413, 70] on li "Última Actualización" at bounding box center [429, 70] width 58 height 10
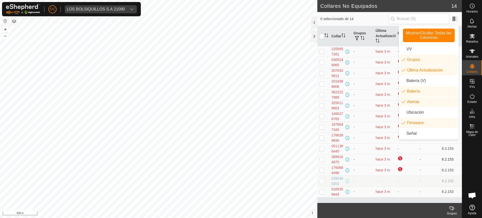
drag, startPoint x: 410, startPoint y: 163, endPoint x: 412, endPoint y: 155, distance: 8.1
click at [411, 163] on td at bounding box center [406, 159] width 22 height 11
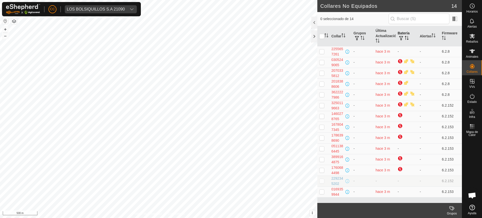
click at [405, 38] on icon "Activar para ordenar" at bounding box center [407, 38] width 4 height 4
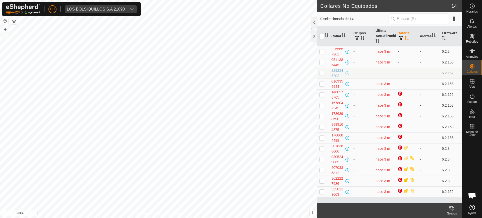
click at [405, 38] on icon "Activar para ordenar" at bounding box center [407, 38] width 4 height 4
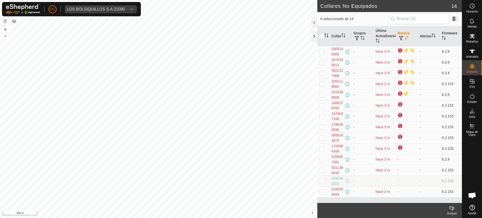
click at [408, 37] on icon "Activar para ordenar" at bounding box center [407, 38] width 4 height 4
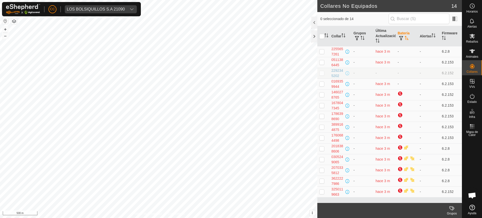
click at [400, 33] on th "Batería" at bounding box center [406, 36] width 22 height 20
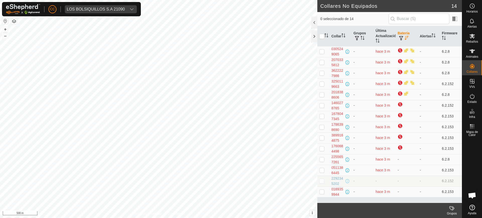
click at [406, 38] on icon "Activar para ordenar" at bounding box center [407, 38] width 4 height 4
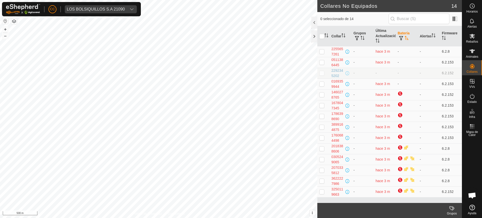
click at [402, 38] on span "button" at bounding box center [401, 38] width 4 height 4
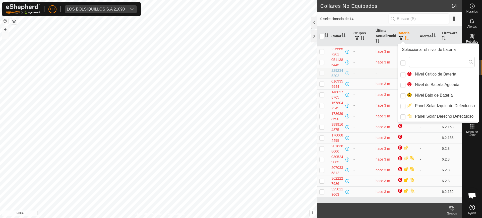
click at [400, 38] on span "button" at bounding box center [401, 38] width 4 height 4
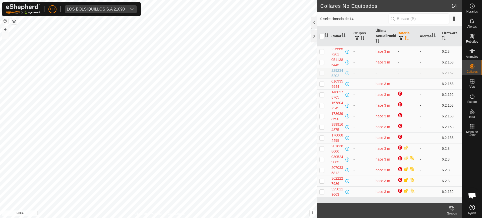
click at [400, 38] on span "button" at bounding box center [401, 38] width 4 height 4
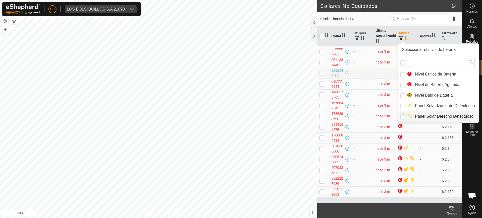
click at [427, 136] on td "-" at bounding box center [429, 137] width 22 height 11
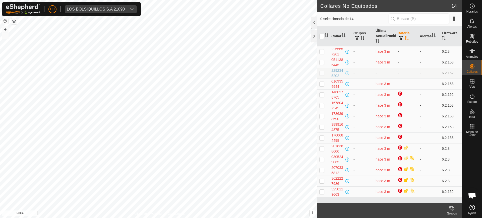
click at [406, 38] on icon "Activar para ordenar" at bounding box center [407, 38] width 4 height 4
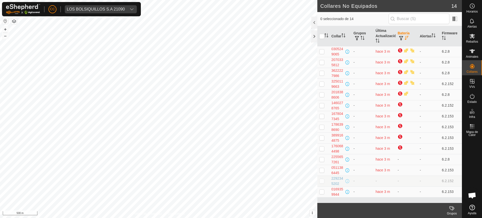
click at [407, 35] on th "Batería" at bounding box center [406, 36] width 22 height 20
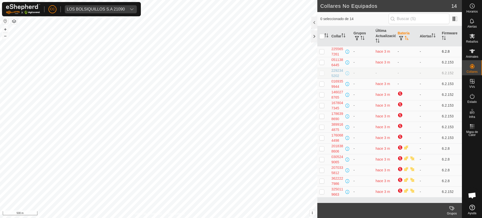
click at [396, 53] on td "-" at bounding box center [406, 51] width 22 height 11
click at [399, 52] on td "-" at bounding box center [406, 51] width 22 height 11
drag, startPoint x: 399, startPoint y: 51, endPoint x: 393, endPoint y: 52, distance: 5.5
click at [393, 52] on tr "2255657261 - hace 3 m - - 6.2.8" at bounding box center [389, 51] width 145 height 11
drag, startPoint x: 376, startPoint y: 51, endPoint x: 402, endPoint y: 52, distance: 26.6
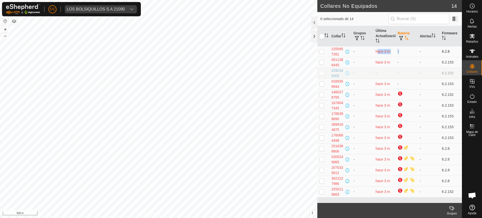
click at [402, 52] on tr "2255657261 - hace 3 m - - 6.2.8" at bounding box center [389, 51] width 145 height 11
click at [399, 52] on td "-" at bounding box center [406, 51] width 22 height 11
drag, startPoint x: 398, startPoint y: 51, endPoint x: 413, endPoint y: 50, distance: 14.3
click at [413, 50] on td "-" at bounding box center [406, 51] width 22 height 11
click at [403, 51] on td "-" at bounding box center [406, 51] width 22 height 11
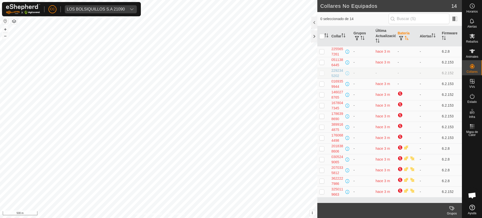
click at [407, 40] on icon "Activar para ordenar" at bounding box center [407, 38] width 4 height 4
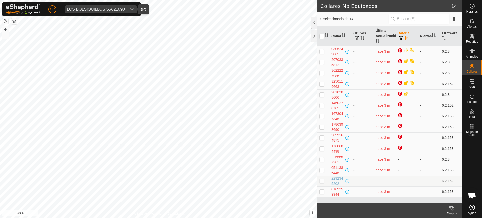
click at [108, 10] on div "LOS BOLSIQUILLOS S.A 21090" at bounding box center [96, 9] width 58 height 4
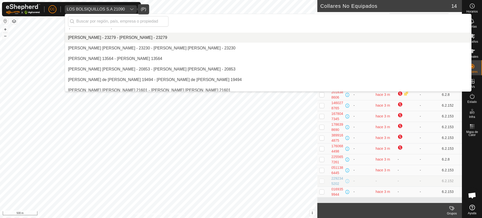
scroll to position [1918, 0]
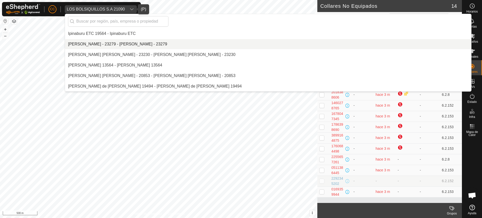
click at [88, 44] on li "[PERSON_NAME] - 23279 - [PERSON_NAME] - 23279" at bounding box center [268, 44] width 406 height 10
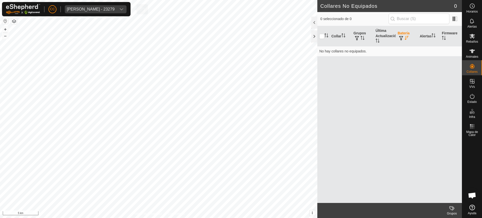
scroll to position [2740, 0]
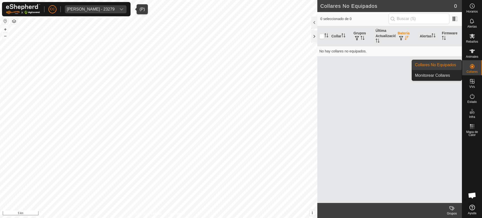
click at [468, 63] on es-neckbands-svg-icon at bounding box center [471, 66] width 9 height 8
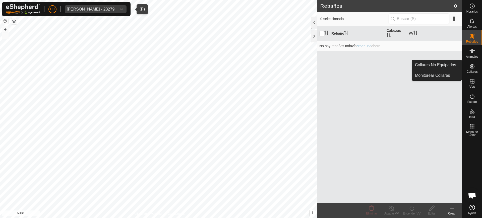
click at [471, 69] on icon at bounding box center [472, 66] width 6 height 6
click at [447, 68] on link "Collares No Equipados" at bounding box center [437, 65] width 50 height 10
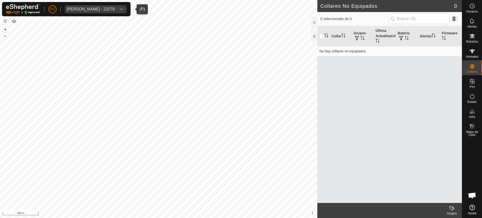
click at [106, 10] on div "Iris Fernandez Cachero - 23279" at bounding box center [91, 9] width 48 height 4
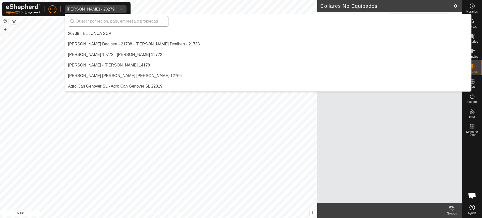
scroll to position [1876, 0]
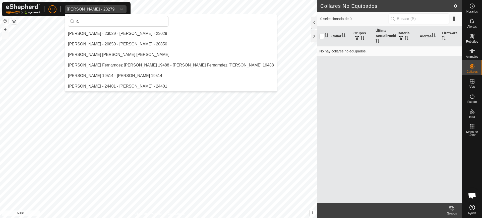
type input "a"
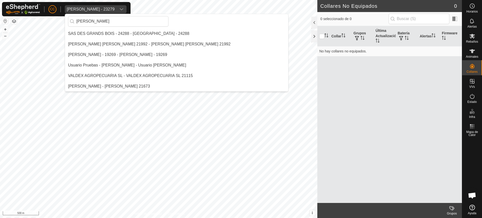
scroll to position [0, 0]
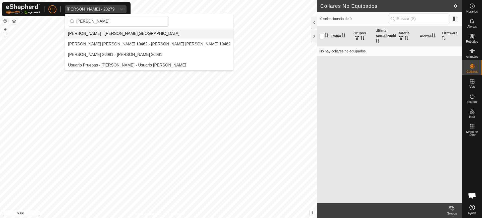
type input "[PERSON_NAME]"
click at [106, 32] on li "[PERSON_NAME] - [PERSON_NAME][GEOGRAPHIC_DATA]" at bounding box center [149, 34] width 168 height 10
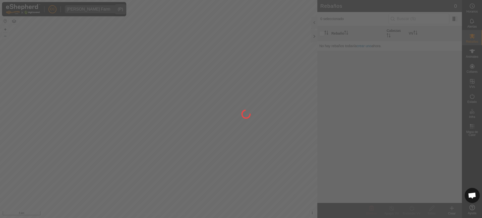
click at [476, 56] on div at bounding box center [241, 109] width 482 height 218
click at [471, 67] on div at bounding box center [241, 109] width 482 height 218
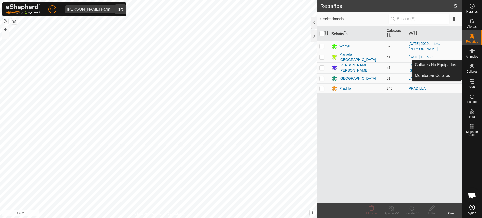
click at [472, 65] on icon at bounding box center [472, 66] width 5 height 5
click at [438, 65] on link "Collares No Equipados" at bounding box center [437, 65] width 50 height 10
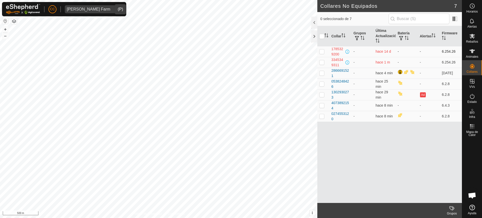
drag, startPoint x: 404, startPoint y: 53, endPoint x: 369, endPoint y: 53, distance: 35.6
click at [369, 53] on tr "1785329200 - hace 14 d - - 6.254.26" at bounding box center [389, 51] width 145 height 11
click at [394, 106] on td "hace 8 min" at bounding box center [384, 105] width 22 height 11
click at [408, 35] on th "Batería" at bounding box center [406, 36] width 22 height 20
drag, startPoint x: 396, startPoint y: 76, endPoint x: 399, endPoint y: 74, distance: 3.3
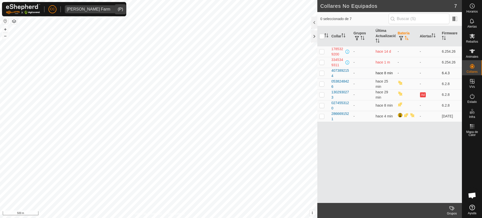
click at [396, 75] on td "-" at bounding box center [406, 73] width 22 height 11
drag, startPoint x: 401, startPoint y: 74, endPoint x: 392, endPoint y: 74, distance: 8.3
click at [392, 74] on tr "4073892154 - hace 8 min - - 6.4.3" at bounding box center [389, 73] width 145 height 11
click at [398, 73] on td "-" at bounding box center [406, 73] width 22 height 11
drag, startPoint x: 401, startPoint y: 75, endPoint x: 394, endPoint y: 76, distance: 7.8
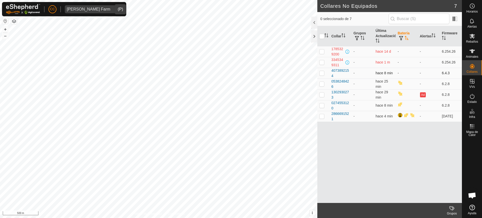
click at [394, 76] on tr "4073892154 - hace 8 min - - 6.4.3" at bounding box center [389, 73] width 145 height 11
click at [403, 74] on td "-" at bounding box center [406, 73] width 22 height 11
click at [112, 9] on div "dropdown trigger" at bounding box center [117, 9] width 10 height 8
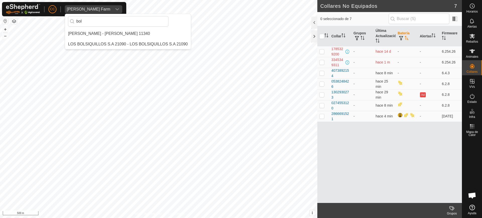
type input "bol"
click at [466, 57] on span "Animales" at bounding box center [472, 56] width 12 height 3
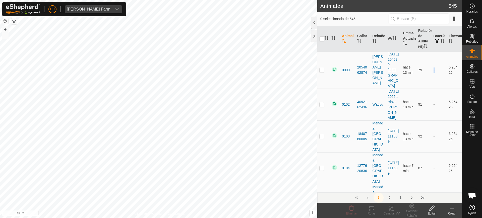
drag, startPoint x: 430, startPoint y: 67, endPoint x: 428, endPoint y: 68, distance: 2.6
click at [431, 68] on td "-" at bounding box center [438, 69] width 15 height 37
drag, startPoint x: 411, startPoint y: 70, endPoint x: 400, endPoint y: 64, distance: 12.5
click at [401, 64] on td "hace 13 min" at bounding box center [408, 69] width 15 height 37
click at [83, 8] on div "[PERSON_NAME] Farm" at bounding box center [88, 9] width 43 height 4
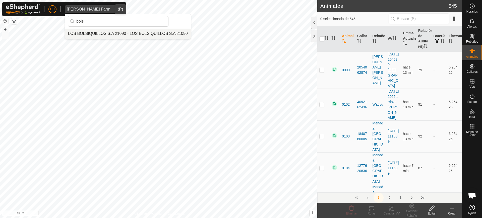
type input "bols"
click at [132, 31] on li "LOS BOLSIQUILLOS S.A 21090 - LOS BOLSIQUILLOS S.A 21090" at bounding box center [128, 34] width 126 height 10
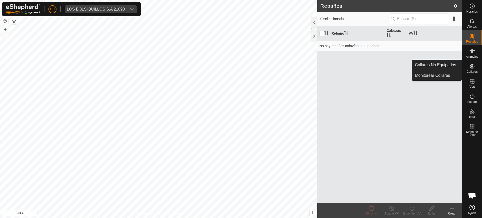
click at [475, 68] on icon at bounding box center [472, 66] width 6 height 6
click at [451, 67] on link "Collares No Equipados" at bounding box center [437, 65] width 50 height 10
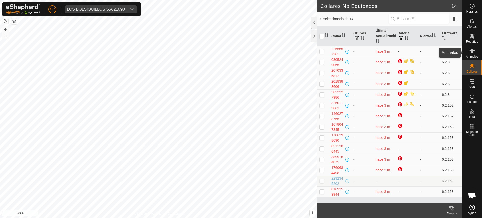
click at [474, 54] on es-animals-svg-icon at bounding box center [471, 51] width 9 height 8
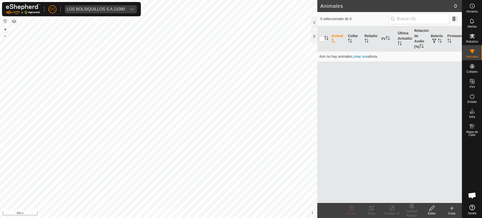
click at [452, 209] on icon at bounding box center [452, 209] width 0 height 4
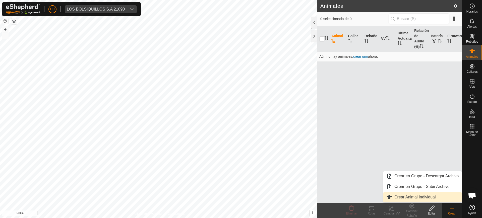
click at [423, 196] on link "Crear Animal Individual" at bounding box center [422, 197] width 78 height 10
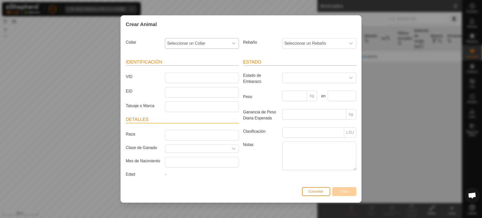
click at [232, 40] on div "dropdown trigger" at bounding box center [234, 43] width 10 height 10
click at [194, 58] on input "text" at bounding box center [202, 57] width 68 height 11
click at [207, 42] on span "Seleccionar un Collar" at bounding box center [196, 43] width 63 height 10
click at [205, 42] on span "Seleccionar un Collar" at bounding box center [196, 43] width 63 height 10
type input "7261"
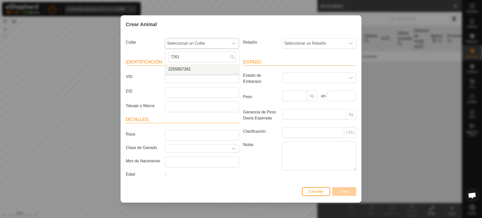
click at [204, 70] on li "2255657261" at bounding box center [202, 69] width 74 height 10
click at [296, 41] on span "Seleccionar un Rebaño" at bounding box center [313, 43] width 63 height 10
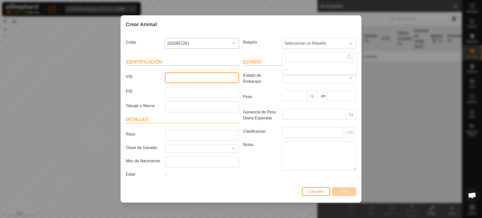
click at [192, 80] on input "VID" at bounding box center [202, 78] width 74 height 11
type input "1234"
drag, startPoint x: 198, startPoint y: 79, endPoint x: 149, endPoint y: 76, distance: 49.0
click at [149, 76] on div "VID 1234" at bounding box center [182, 78] width 117 height 11
type input "2345"
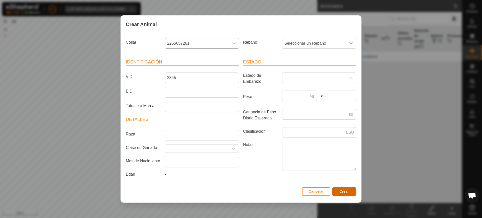
click at [344, 191] on span "Crear" at bounding box center [344, 191] width 10 height 4
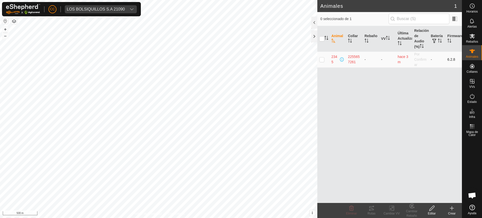
click at [321, 61] on p-checkbox at bounding box center [321, 59] width 5 height 4
checkbox input "true"
click at [345, 208] on delete-svg-icon at bounding box center [351, 208] width 20 height 6
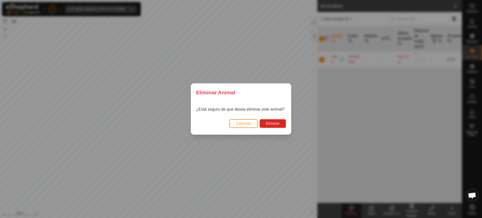
click at [356, 122] on div "Eliminar Animal ¿Está seguro de que desea eliminar este animal? Cancelar Elimin…" at bounding box center [241, 109] width 482 height 218
click at [250, 123] on span "Cancelar" at bounding box center [243, 123] width 15 height 4
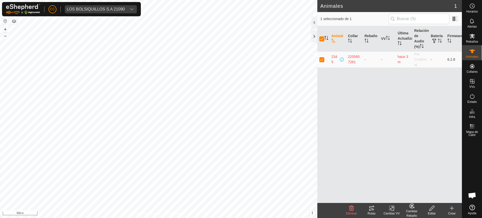
click at [454, 208] on icon at bounding box center [452, 208] width 6 height 6
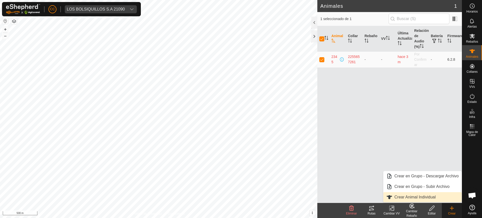
click at [417, 192] on link "Crear Animal Individual" at bounding box center [422, 197] width 78 height 10
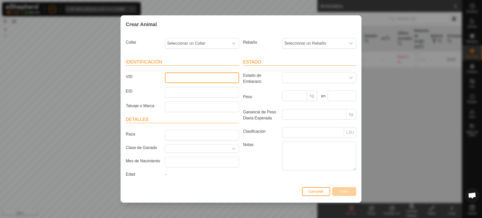
click at [191, 80] on input "VID" at bounding box center [202, 78] width 74 height 11
click at [175, 76] on input "VID" at bounding box center [202, 78] width 74 height 11
click at [301, 61] on header "Estado" at bounding box center [299, 62] width 113 height 7
click at [311, 76] on span at bounding box center [313, 78] width 63 height 10
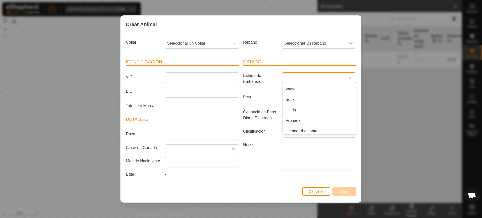
scroll to position [13, 0]
click at [267, 168] on label "Notas" at bounding box center [260, 156] width 39 height 28
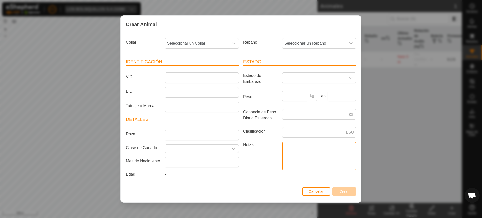
click at [282, 168] on textarea "Notas" at bounding box center [319, 156] width 74 height 29
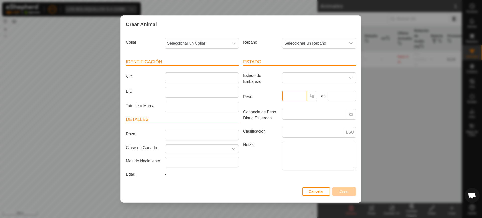
click at [296, 96] on input "Peso" at bounding box center [294, 96] width 25 height 11
click at [246, 172] on div "Notas" at bounding box center [299, 157] width 117 height 30
click at [318, 190] on span "Cancelar" at bounding box center [315, 191] width 15 height 4
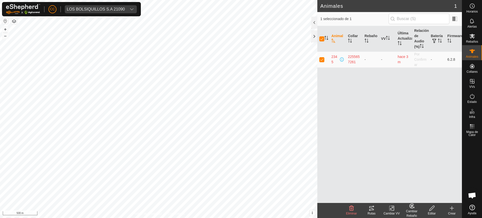
click at [451, 212] on div "Crear" at bounding box center [452, 213] width 20 height 5
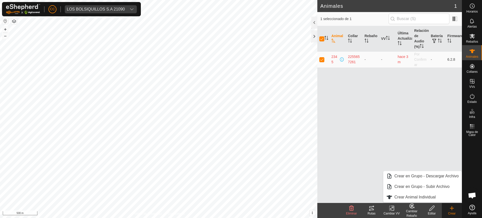
click at [350, 210] on icon at bounding box center [351, 208] width 5 height 5
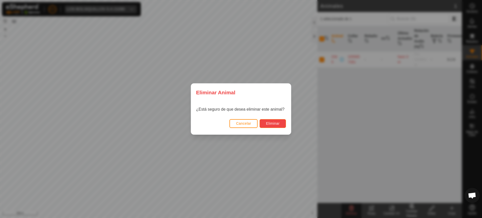
click at [275, 122] on span "Eliminar" at bounding box center [273, 123] width 14 height 4
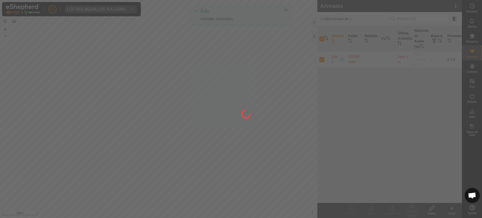
checkbox input "false"
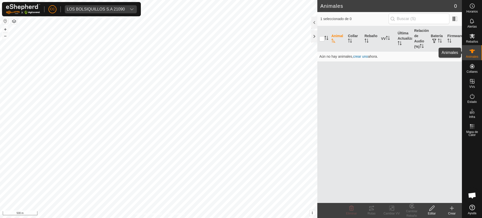
click at [476, 50] on es-animals-svg-icon at bounding box center [471, 51] width 9 height 8
click at [448, 207] on create-svg-icon at bounding box center [452, 208] width 20 height 6
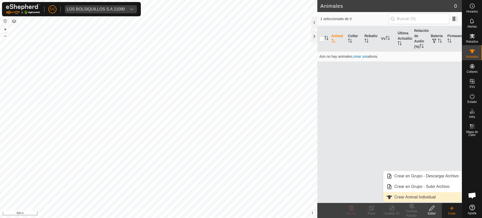
click at [420, 194] on link "Crear Animal Individual" at bounding box center [422, 197] width 78 height 10
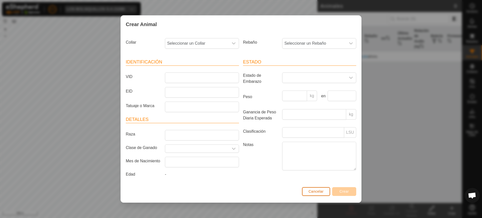
click at [312, 191] on span "Cancelar" at bounding box center [315, 191] width 15 height 4
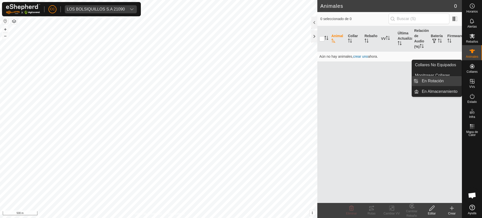
click at [441, 83] on span "En Rotación" at bounding box center [433, 81] width 22 height 6
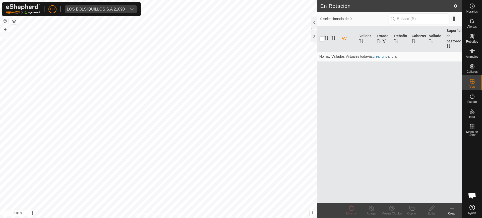
click at [451, 210] on icon at bounding box center [452, 208] width 6 height 6
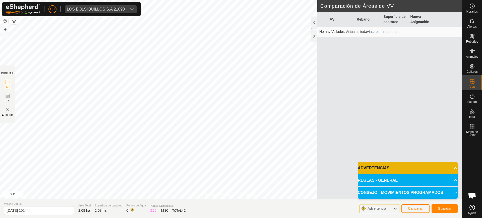
click at [449, 170] on p-accordion-header "ADVERTENCIAS" at bounding box center [408, 168] width 100 height 12
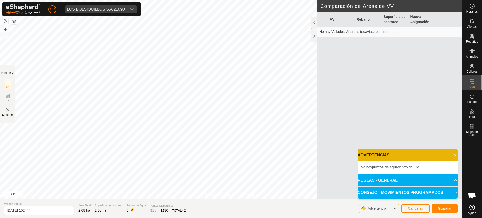
click at [447, 180] on p-accordion-header "REGLAS - GENERAL" at bounding box center [408, 180] width 100 height 12
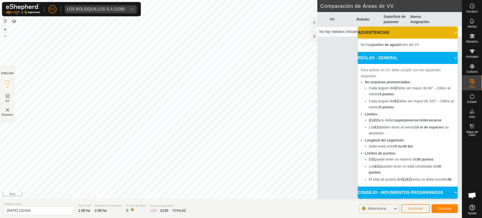
scroll to position [11, 0]
click at [6, 96] on rect at bounding box center [8, 96] width 4 height 4
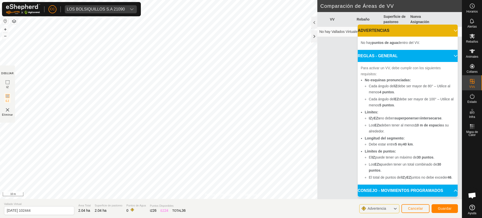
scroll to position [0, 0]
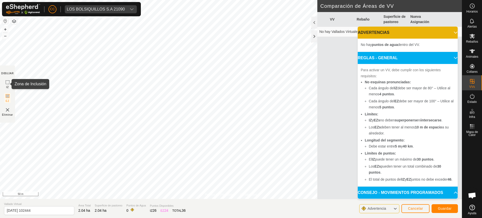
click at [8, 82] on icon at bounding box center [8, 82] width 6 height 6
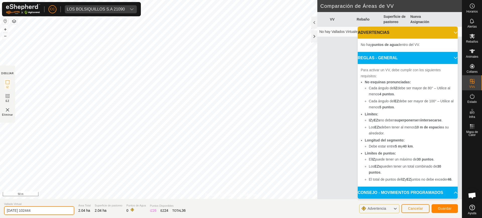
drag, startPoint x: 43, startPoint y: 213, endPoint x: 0, endPoint y: 211, distance: 42.7
click at [0, 216] on section "Vallado Virtual 2025-10-09 102444 Área Total 2.04 ha Superficie de pastoreo 2.0…" at bounding box center [231, 208] width 462 height 19
type input "prueba"
click at [450, 209] on span "Guardar" at bounding box center [445, 209] width 14 height 4
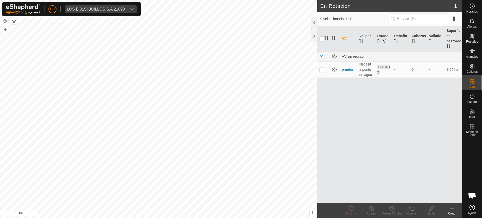
checkbox input "true"
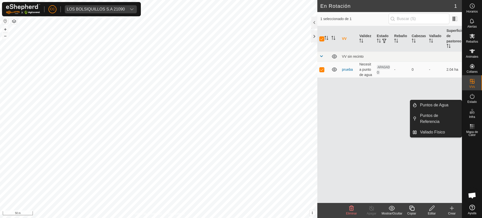
drag, startPoint x: 474, startPoint y: 120, endPoint x: 474, endPoint y: 115, distance: 5.0
click at [474, 115] on es-infrastructure-svg-icon at bounding box center [471, 111] width 9 height 8
click at [448, 106] on link "Puntos de Agua" at bounding box center [439, 105] width 45 height 10
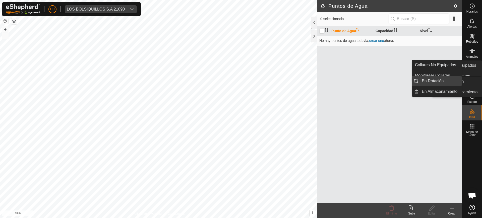
click at [470, 89] on span "En Almacenamiento" at bounding box center [460, 92] width 36 height 6
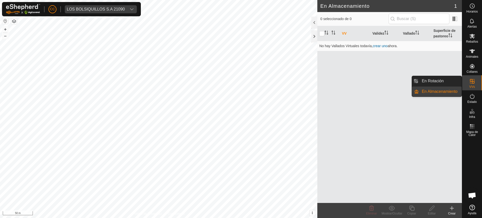
scroll to position [409, 0]
click at [453, 81] on link "En Rotación" at bounding box center [440, 81] width 43 height 10
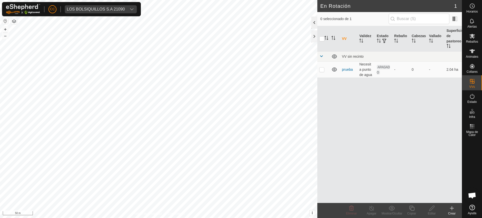
click at [314, 27] on div at bounding box center [314, 23] width 6 height 12
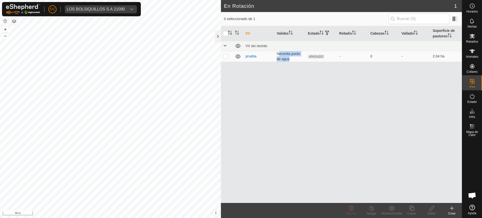
drag, startPoint x: 277, startPoint y: 54, endPoint x: 293, endPoint y: 81, distance: 31.2
click at [309, 59] on tr "prueba Necesita punto de agua APAGADO - 0 - 2.04 ha" at bounding box center [341, 56] width 241 height 11
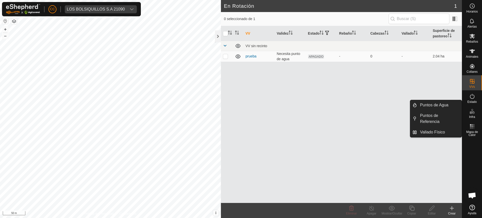
drag, startPoint x: 476, startPoint y: 115, endPoint x: 466, endPoint y: 114, distance: 9.8
click at [476, 114] on es-infrastructure-svg-icon at bounding box center [471, 111] width 9 height 8
click at [444, 105] on link "Puntos de Agua" at bounding box center [439, 105] width 45 height 10
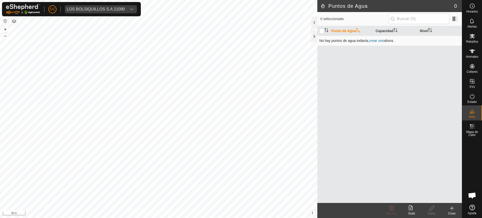
click at [377, 41] on link "crear uno" at bounding box center [376, 41] width 15 height 4
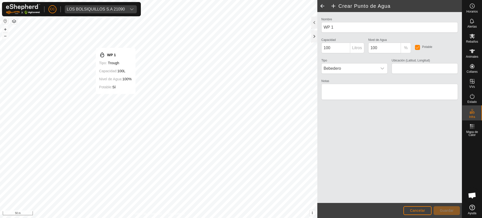
type input "40.562847, -5.692290"
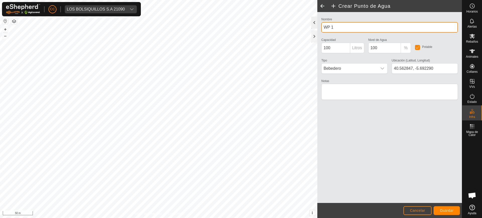
click at [275, 29] on div "Crear Punto de Agua Nombre WP 1 Capacidad 100 Litros Nivel de Agua 100 % Potabl…" at bounding box center [231, 109] width 462 height 218
type input "pa"
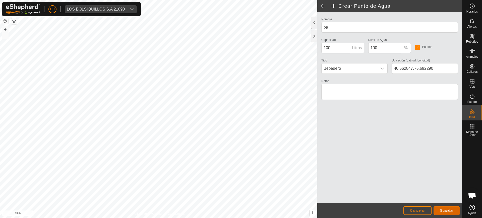
click at [450, 209] on span "Guardar" at bounding box center [447, 211] width 14 height 4
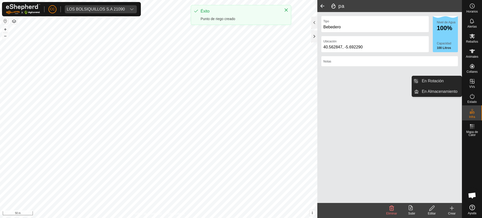
click at [474, 86] on span "VVs" at bounding box center [472, 86] width 6 height 3
drag, startPoint x: 450, startPoint y: 83, endPoint x: 436, endPoint y: 77, distance: 14.6
click at [449, 82] on link "En Rotación" at bounding box center [440, 81] width 43 height 10
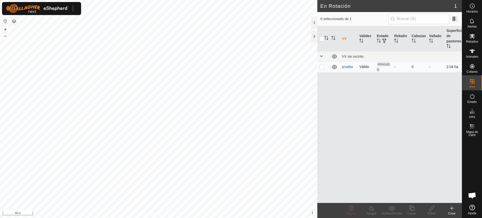
scroll to position [409, 0]
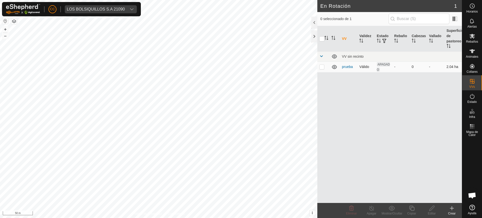
drag, startPoint x: 357, startPoint y: 65, endPoint x: 361, endPoint y: 65, distance: 3.5
click at [358, 65] on td "Válido" at bounding box center [365, 66] width 17 height 11
drag, startPoint x: 358, startPoint y: 65, endPoint x: 369, endPoint y: 64, distance: 10.8
click at [369, 64] on td "Válido" at bounding box center [365, 66] width 17 height 11
click at [321, 67] on p-checkbox at bounding box center [321, 67] width 5 height 4
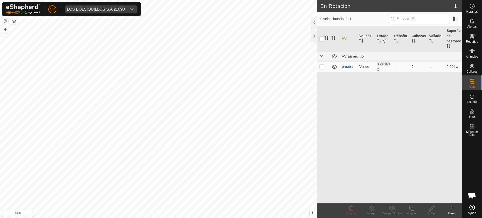
checkbox input "true"
click at [354, 209] on icon at bounding box center [351, 208] width 6 height 6
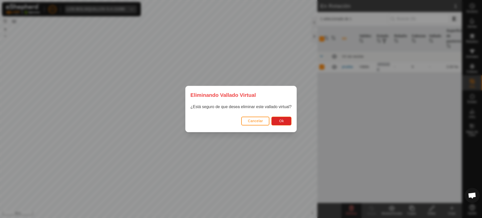
click at [349, 112] on div "Eliminando Vallado Virtual ¿Está seguro de que desea eliminar este vallado virt…" at bounding box center [241, 109] width 482 height 218
click at [253, 122] on span "Cancelar" at bounding box center [255, 121] width 15 height 4
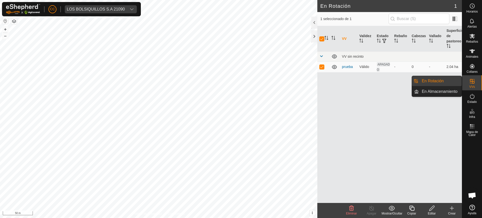
click at [434, 102] on div "VV Validez Estado Rebaño Cabezas Vallado Superficie de pastoreo VV sin recinto …" at bounding box center [389, 114] width 145 height 177
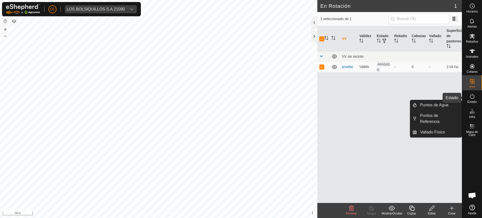
click at [477, 97] on div "Estado" at bounding box center [472, 97] width 20 height 15
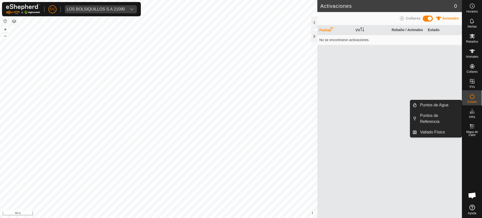
click at [470, 112] on icon at bounding box center [472, 111] width 6 height 6
click at [430, 121] on link "Puntos de Referencia" at bounding box center [439, 119] width 45 height 16
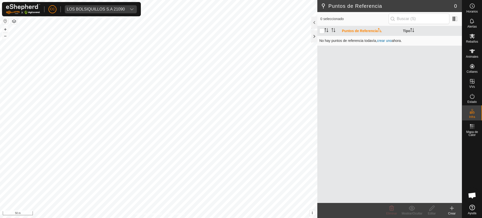
click at [383, 41] on link "crear uno" at bounding box center [384, 41] width 15 height 4
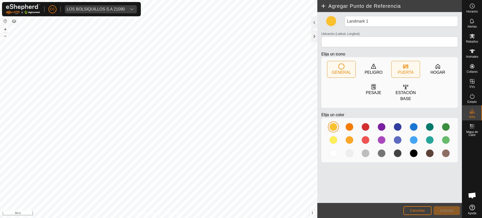
click at [407, 72] on div "PUERTA" at bounding box center [405, 73] width 16 height 6
type input "40.562996, -5.693116"
click at [411, 209] on span "Cancelar" at bounding box center [417, 211] width 15 height 4
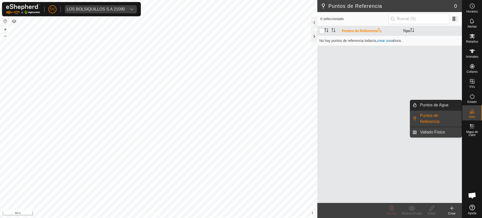
click at [441, 132] on link "Vallado Físico" at bounding box center [439, 132] width 45 height 10
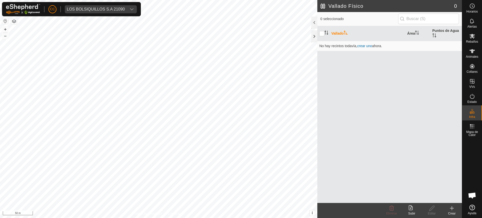
click at [408, 210] on upload-svg-icon at bounding box center [411, 208] width 20 height 6
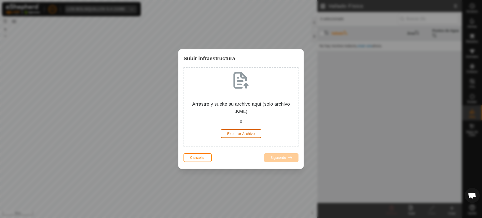
click at [242, 132] on span "Explorar Archivo" at bounding box center [241, 134] width 28 height 4
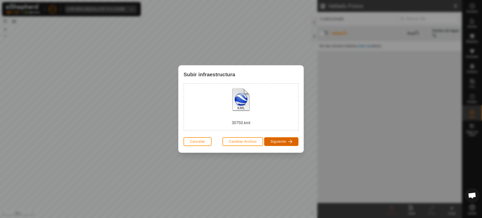
click at [284, 142] on span "Siguiente" at bounding box center [278, 142] width 16 height 4
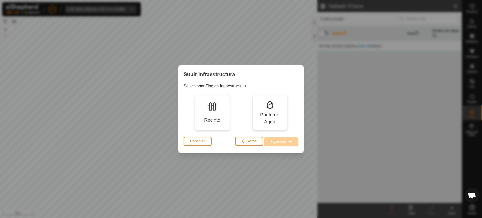
click at [209, 113] on div "Recinto" at bounding box center [212, 112] width 35 height 35
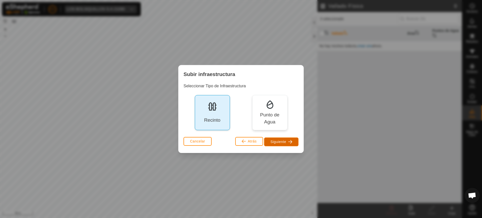
click at [284, 143] on span "Siguiente" at bounding box center [278, 142] width 16 height 4
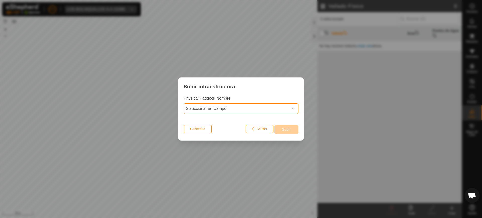
click at [236, 108] on span "Seleccionar un Campo" at bounding box center [236, 109] width 104 height 10
drag, startPoint x: 226, startPoint y: 119, endPoint x: 233, endPoint y: 119, distance: 7.0
click at [226, 119] on li "Use eShepherd Default Name" at bounding box center [241, 120] width 114 height 10
click at [283, 130] on span "Subir" at bounding box center [286, 129] width 9 height 4
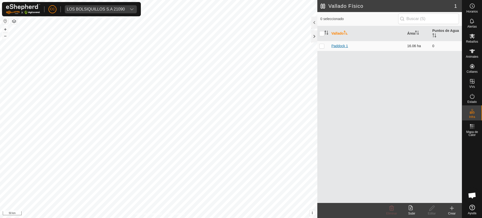
click at [337, 47] on link "Paddock 1" at bounding box center [339, 46] width 17 height 4
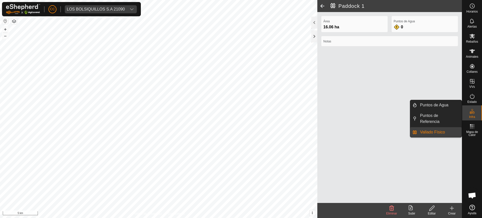
drag, startPoint x: 471, startPoint y: 106, endPoint x: 471, endPoint y: 111, distance: 5.3
click at [471, 111] on icon at bounding box center [472, 111] width 6 height 6
click at [473, 111] on icon at bounding box center [473, 112] width 2 height 3
click at [441, 130] on link "Vallado Físico" at bounding box center [439, 132] width 45 height 10
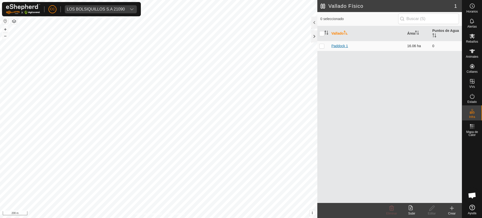
click at [340, 44] on link "Paddock 1" at bounding box center [339, 46] width 17 height 4
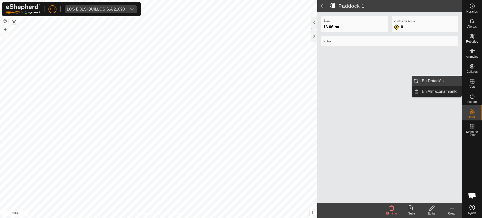
click at [441, 80] on span "En Rotación" at bounding box center [433, 81] width 22 height 6
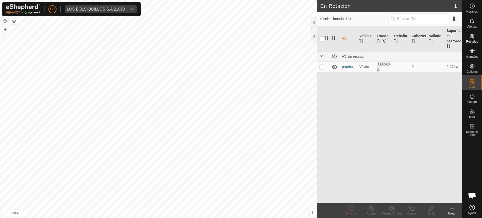
click at [453, 210] on icon at bounding box center [452, 208] width 6 height 6
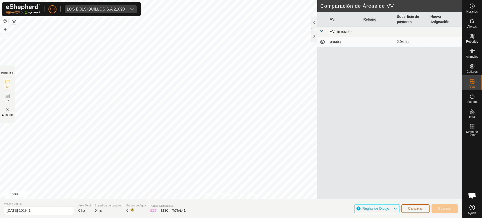
click at [417, 210] on span "Cancelar" at bounding box center [415, 209] width 15 height 4
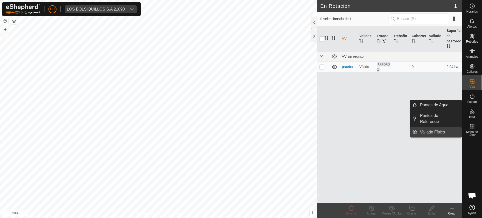
click at [440, 132] on link "Vallado Físico" at bounding box center [439, 132] width 45 height 10
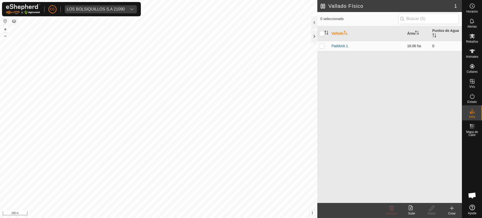
click at [320, 46] on p-checkbox at bounding box center [321, 46] width 5 height 4
checkbox input "true"
click at [389, 212] on span "Eliminar" at bounding box center [391, 214] width 11 height 4
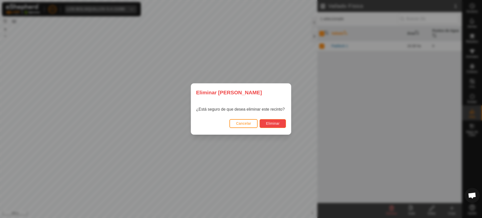
click at [271, 122] on span "Eliminar" at bounding box center [273, 123] width 14 height 4
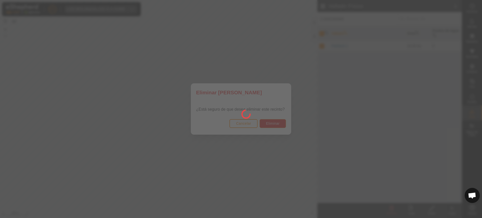
checkbox input "false"
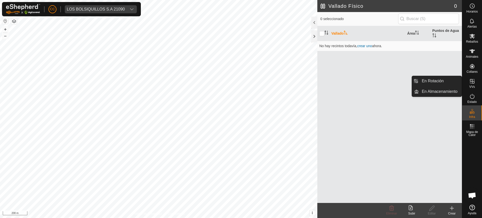
click at [476, 88] on div "VVs" at bounding box center [472, 82] width 20 height 15
click at [441, 81] on link "En Rotación" at bounding box center [440, 81] width 43 height 10
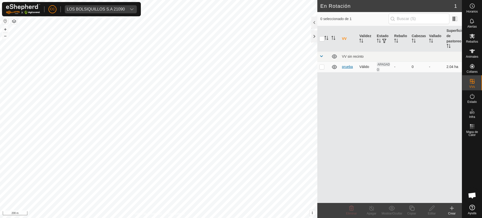
click at [348, 67] on link "prueba" at bounding box center [347, 67] width 11 height 4
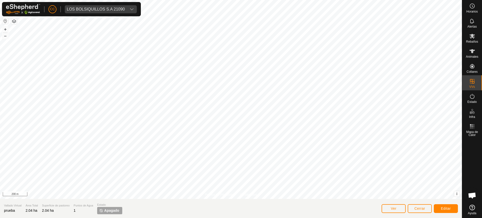
click at [5, 20] on button "button" at bounding box center [5, 21] width 6 height 6
click at [391, 208] on span "Ver" at bounding box center [394, 209] width 6 height 4
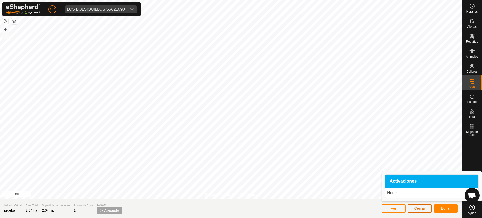
click at [419, 206] on button "Cerrar" at bounding box center [420, 208] width 24 height 9
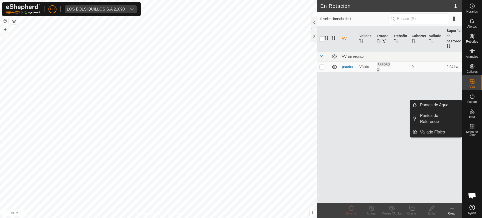
drag, startPoint x: 468, startPoint y: 118, endPoint x: 474, endPoint y: 113, distance: 7.5
click at [474, 113] on icon at bounding box center [472, 111] width 6 height 6
click at [444, 132] on link "Vallado Físico" at bounding box center [439, 132] width 45 height 10
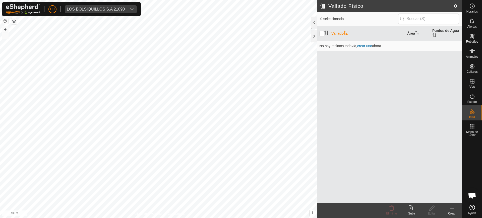
click at [451, 205] on div "Crear" at bounding box center [452, 210] width 20 height 15
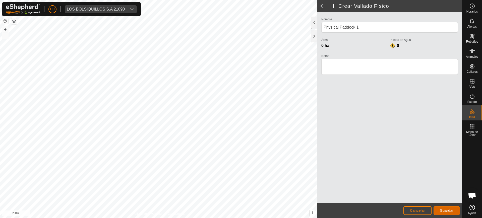
click at [449, 211] on span "Guardar" at bounding box center [447, 211] width 14 height 4
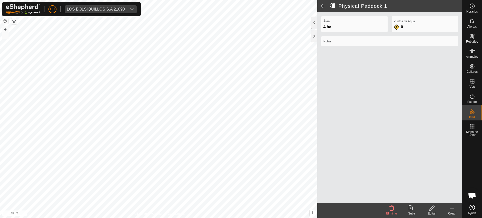
click at [322, 7] on span at bounding box center [322, 6] width 10 height 12
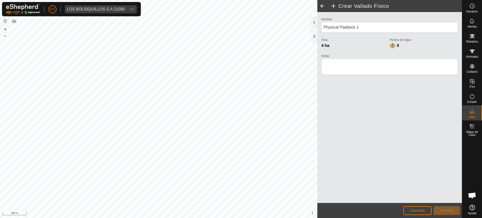
click at [325, 5] on span at bounding box center [322, 6] width 10 height 12
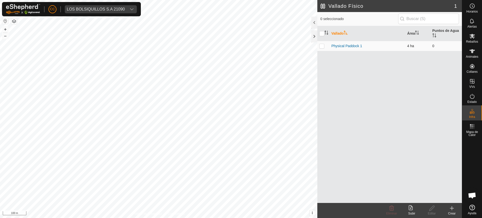
click at [322, 46] on p-checkbox at bounding box center [321, 46] width 5 height 4
checkbox input "true"
click at [392, 207] on icon at bounding box center [391, 208] width 6 height 6
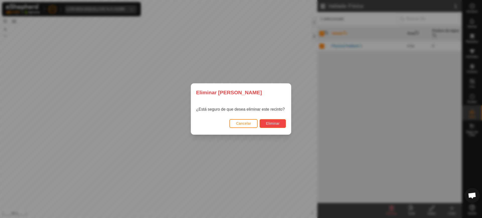
click at [267, 124] on span "Eliminar" at bounding box center [273, 123] width 14 height 4
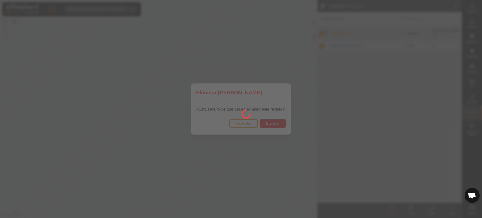
checkbox input "false"
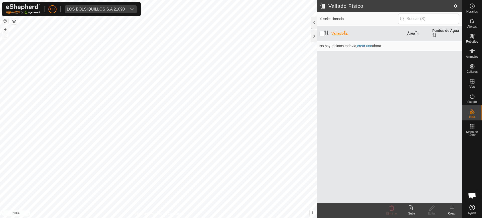
click at [5, 21] on button "button" at bounding box center [5, 21] width 6 height 6
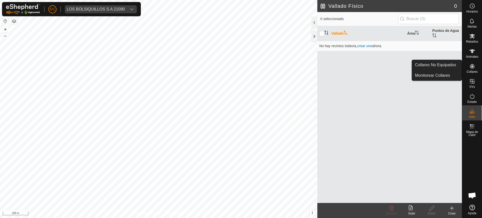
click at [472, 70] on es-neckbands-svg-icon at bounding box center [471, 66] width 9 height 8
click at [451, 66] on link "Collares No Equipados" at bounding box center [437, 65] width 50 height 10
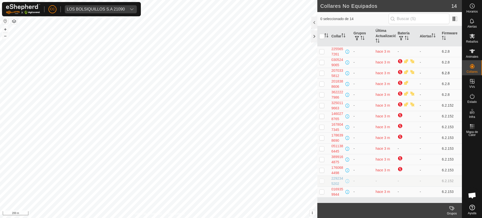
click at [322, 75] on p-checkbox at bounding box center [321, 73] width 5 height 4
checkbox input "true"
click at [98, 5] on div "CC LOS BOLSIQUILLOS S.A 21090" at bounding box center [71, 9] width 139 height 14
click at [101, 8] on div "LOS BOLSIQUILLOS S.A 21090" at bounding box center [96, 9] width 58 height 4
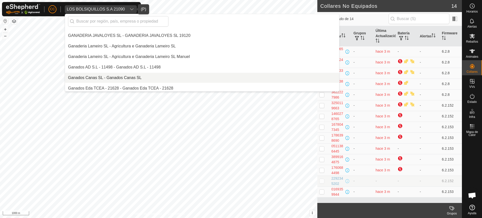
scroll to position [1642, 0]
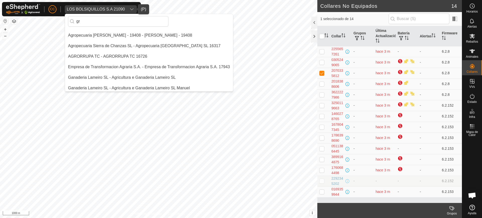
type input "g"
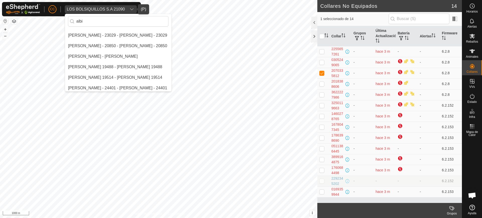
scroll to position [0, 0]
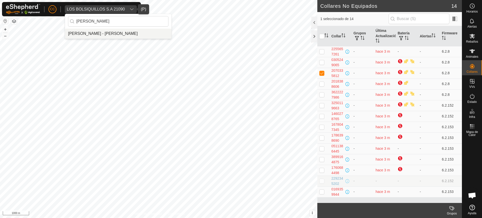
type input "[PERSON_NAME]"
click at [125, 33] on li "[PERSON_NAME] - [PERSON_NAME]" at bounding box center [118, 34] width 106 height 10
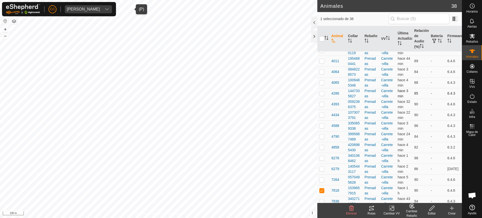
scroll to position [125, 0]
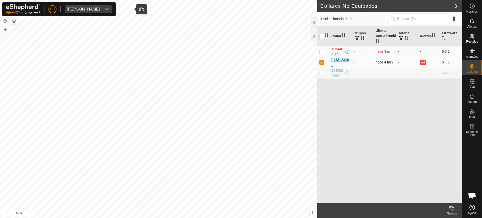
drag, startPoint x: 330, startPoint y: 58, endPoint x: 345, endPoint y: 63, distance: 16.4
click at [345, 63] on td "0148123262" at bounding box center [340, 62] width 22 height 11
click at [392, 62] on span "hace 4 min" at bounding box center [383, 62] width 17 height 4
drag, startPoint x: 377, startPoint y: 63, endPoint x: 408, endPoint y: 64, distance: 30.9
click at [408, 64] on tr "0148123262 - hace 4 min - Ad 6.4.3" at bounding box center [389, 62] width 145 height 11
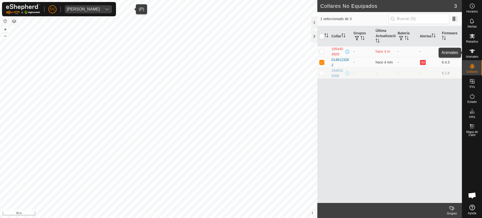
click at [473, 55] on span "Animales" at bounding box center [472, 56] width 12 height 3
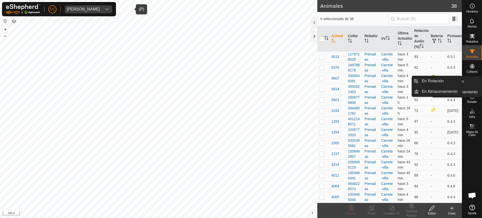
drag, startPoint x: 470, startPoint y: 89, endPoint x: 469, endPoint y: 85, distance: 4.3
click at [469, 85] on span "VVs" at bounding box center [472, 86] width 6 height 3
click at [447, 83] on link "En Rotación" at bounding box center [440, 81] width 43 height 10
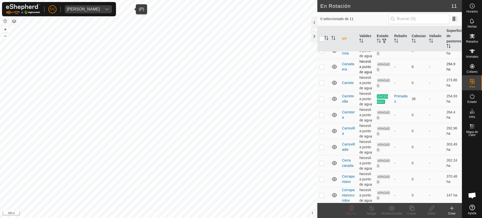
scroll to position [35, 0]
drag, startPoint x: 385, startPoint y: 99, endPoint x: 367, endPoint y: 93, distance: 19.2
click at [373, 92] on tr "Carrete-[GEOGRAPHIC_DATA] punto de agua ENCENDIDO Prenadas 38 - 254.93 ha" at bounding box center [389, 98] width 145 height 16
click at [112, 7] on div "dropdown trigger" at bounding box center [107, 9] width 10 height 8
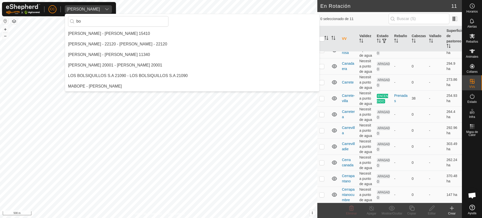
scroll to position [0, 0]
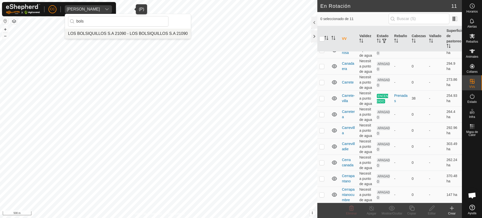
type input "bols"
click at [91, 30] on li "LOS BOLSIQUILLOS S.A 21090 - LOS BOLSIQUILLOS S.A 21090" at bounding box center [128, 34] width 126 height 10
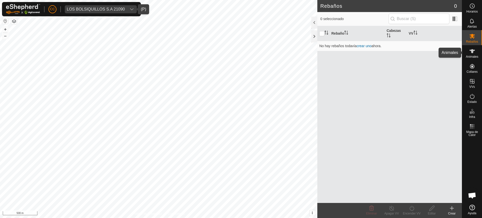
click at [466, 51] on div "Animales" at bounding box center [472, 52] width 20 height 15
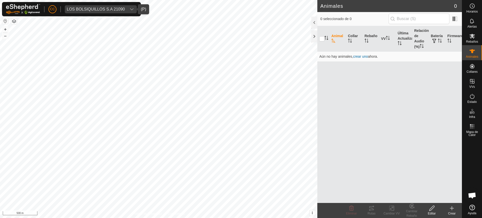
click at [121, 8] on div "LOS BOLSIQUILLOS S.A 21090" at bounding box center [96, 9] width 58 height 4
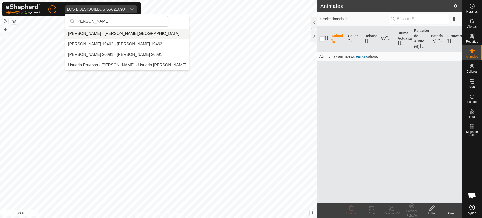
type input "[PERSON_NAME]"
click at [97, 32] on li "[PERSON_NAME] - [PERSON_NAME][GEOGRAPHIC_DATA]" at bounding box center [127, 34] width 124 height 10
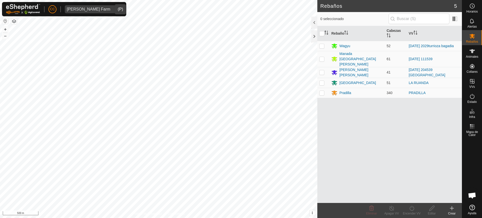
click at [4, 22] on button "button" at bounding box center [5, 21] width 6 height 6
click at [3, 22] on button "button" at bounding box center [5, 21] width 6 height 6
click at [5, 20] on button "button" at bounding box center [5, 21] width 6 height 6
click at [82, 9] on div "[PERSON_NAME] Farm" at bounding box center [88, 9] width 43 height 4
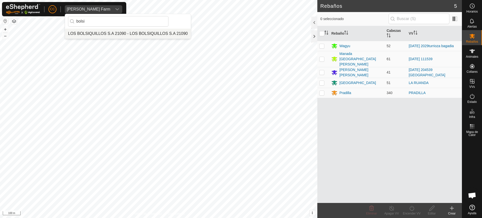
type input "bolsi"
click at [95, 34] on li "LOS BOLSIQUILLOS S.A 21090 - LOS BOLSIQUILLOS S.A 21090" at bounding box center [128, 34] width 126 height 10
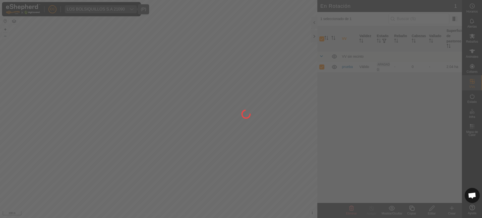
click at [107, 105] on div at bounding box center [241, 109] width 482 height 218
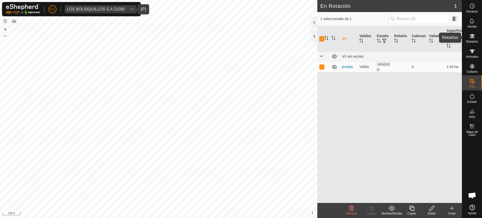
click at [472, 38] on icon at bounding box center [472, 36] width 6 height 6
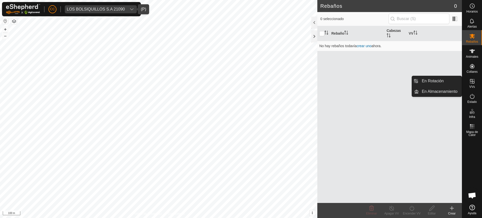
click at [475, 82] on icon at bounding box center [472, 81] width 6 height 6
click at [453, 83] on link "En Rotación" at bounding box center [440, 81] width 43 height 10
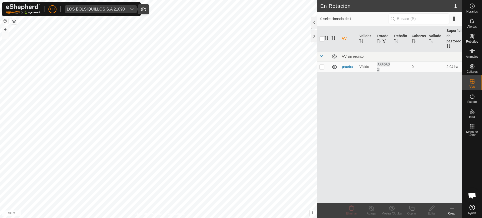
drag, startPoint x: 319, startPoint y: 68, endPoint x: 337, endPoint y: 81, distance: 22.0
click at [319, 68] on td at bounding box center [323, 66] width 12 height 11
checkbox input "true"
click at [348, 210] on delete-svg-icon at bounding box center [351, 208] width 20 height 6
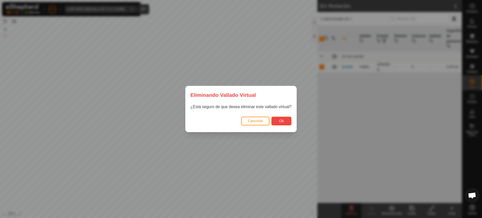
click at [286, 122] on button "Ok" at bounding box center [281, 121] width 20 height 9
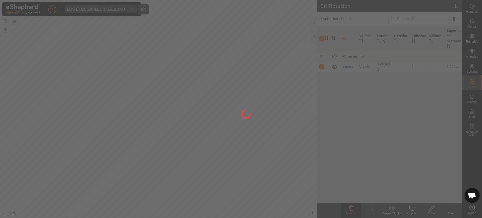
checkbox input "false"
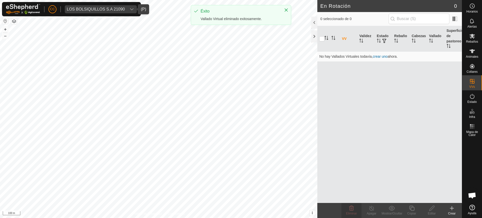
click at [6, 21] on button "button" at bounding box center [5, 21] width 6 height 6
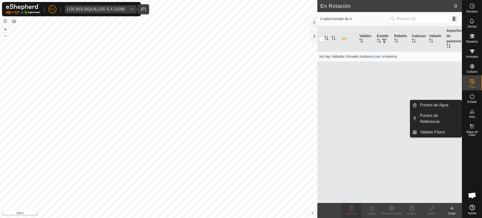
click at [472, 110] on icon at bounding box center [472, 111] width 6 height 6
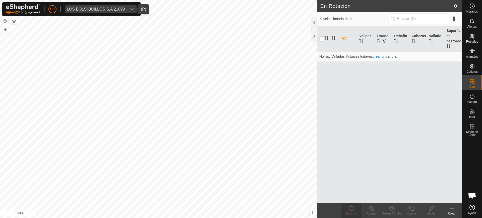
click at [2, 23] on div "Política de Privacidad Contáctenos pa Tipo: trough Capacidad: 100L Nivel de Agu…" at bounding box center [158, 109] width 317 height 218
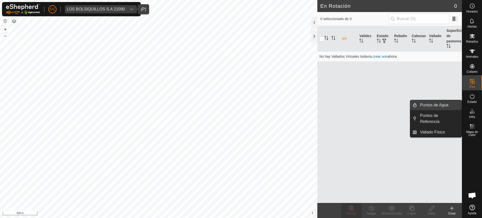
click at [438, 106] on link "Puntos de Agua" at bounding box center [439, 105] width 45 height 10
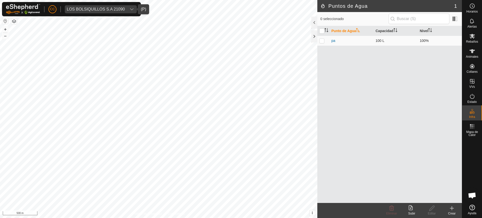
click at [320, 42] on p-checkbox at bounding box center [321, 41] width 5 height 4
checkbox input "true"
click at [391, 210] on icon at bounding box center [391, 208] width 6 height 6
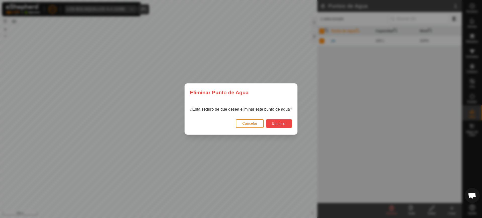
click at [285, 127] on button "Eliminar" at bounding box center [279, 123] width 26 height 9
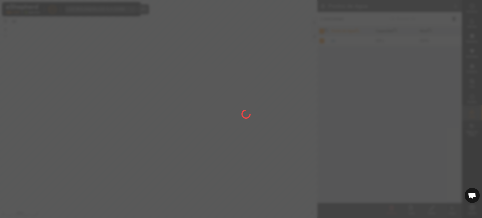
checkbox input "false"
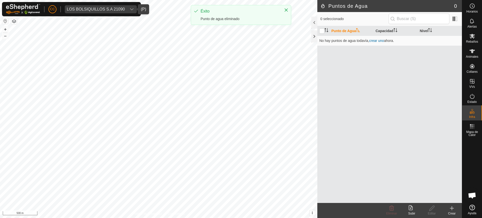
click at [87, 10] on div "LOS BOLSIQUILLOS S.A 21090" at bounding box center [96, 9] width 58 height 4
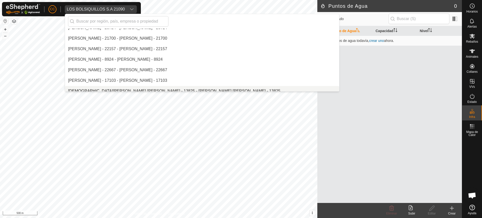
scroll to position [2024, 0]
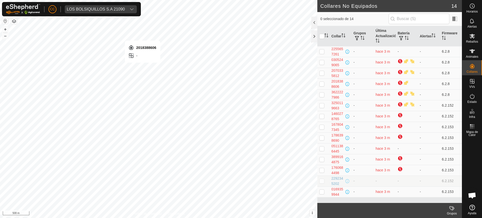
checkbox input "true"
click at [90, 10] on div "LOS BOLSIQUILLOS S.A 21090" at bounding box center [96, 9] width 58 height 4
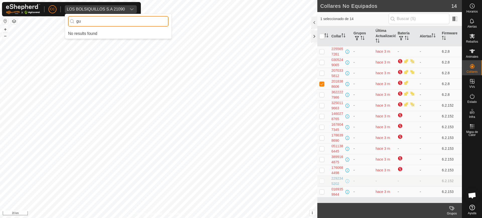
type input "g"
type input "[PERSON_NAME]"
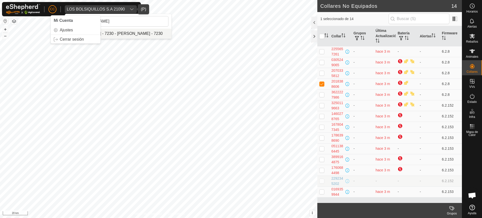
drag, startPoint x: 138, startPoint y: 31, endPoint x: 135, endPoint y: 31, distance: 3.1
click at [137, 31] on li "[PERSON_NAME] - 7230 - [PERSON_NAME] - 7230" at bounding box center [118, 34] width 106 height 10
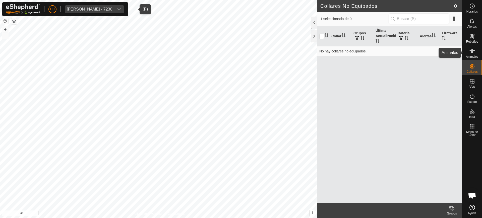
click at [479, 49] on div "Animales" at bounding box center [472, 52] width 20 height 15
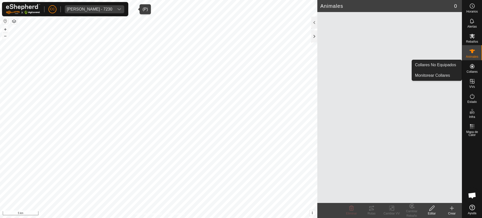
click at [480, 71] on div "Collares" at bounding box center [472, 67] width 20 height 15
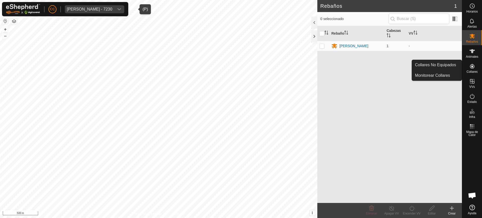
click at [474, 69] on es-neckbands-svg-icon at bounding box center [471, 66] width 9 height 8
click at [448, 64] on link "Collares No Equipados" at bounding box center [437, 65] width 50 height 10
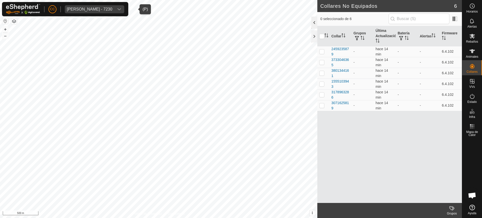
click at [314, 22] on div at bounding box center [314, 23] width 6 height 12
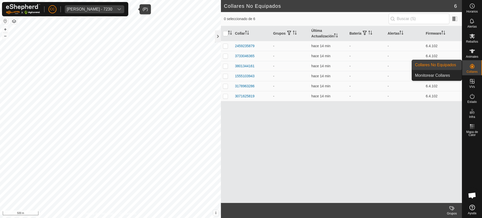
click at [473, 70] on span "Collares" at bounding box center [471, 71] width 11 height 3
click at [445, 68] on link "Collares No Equipados" at bounding box center [437, 65] width 50 height 10
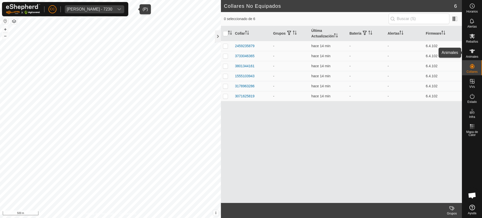
click at [477, 52] on div "Animales" at bounding box center [472, 52] width 20 height 15
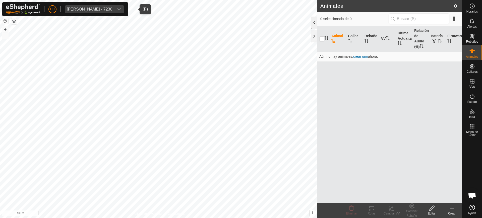
click at [316, 24] on div at bounding box center [314, 23] width 6 height 12
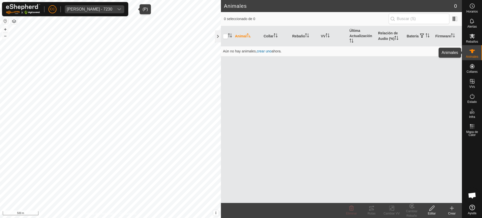
click at [469, 54] on icon at bounding box center [472, 51] width 6 height 6
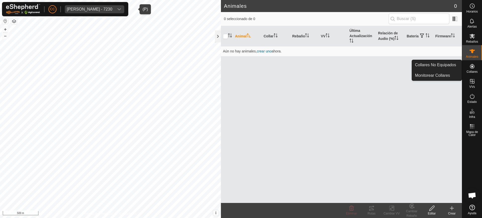
click at [470, 65] on icon at bounding box center [472, 66] width 5 height 5
click at [450, 68] on link "Collares No Equipados" at bounding box center [437, 65] width 50 height 10
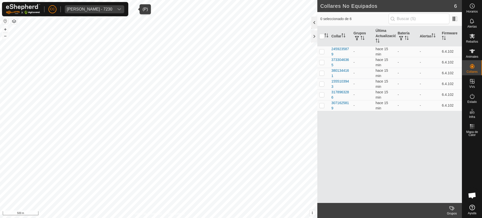
click at [314, 24] on div at bounding box center [314, 23] width 6 height 12
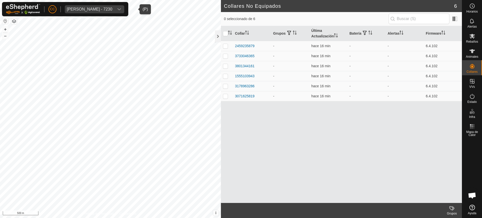
click at [272, 3] on h2 "Collares No Equipados" at bounding box center [339, 6] width 230 height 6
click at [112, 7] on span "[PERSON_NAME] - 7230" at bounding box center [89, 9] width 49 height 8
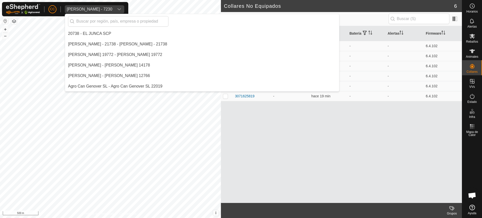
click at [112, 8] on div "[PERSON_NAME] - 7230" at bounding box center [89, 9] width 45 height 4
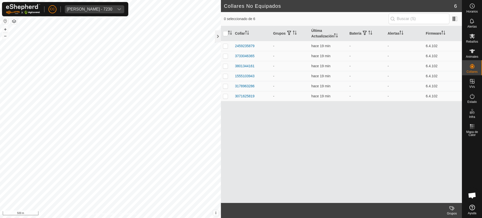
click at [112, 8] on div "[PERSON_NAME] - 7230" at bounding box center [89, 9] width 45 height 4
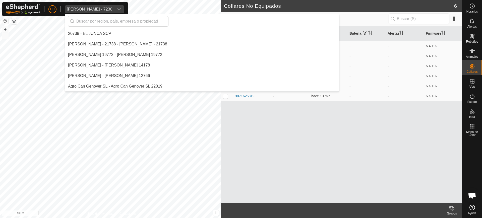
scroll to position [3373, 0]
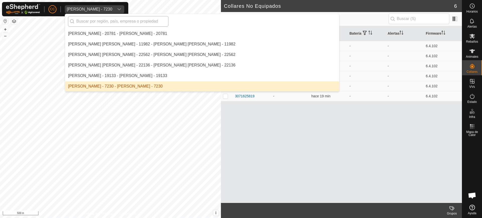
click at [112, 19] on input "text" at bounding box center [118, 21] width 100 height 11
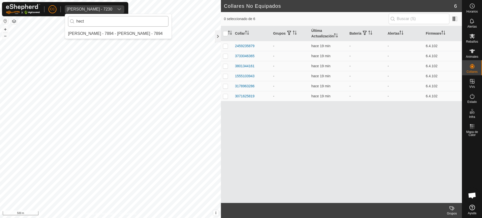
scroll to position [0, 0]
type input "[PERSON_NAME]"
click at [116, 32] on li "[PERSON_NAME] - 7894 - [PERSON_NAME] - 7894" at bounding box center [118, 34] width 106 height 10
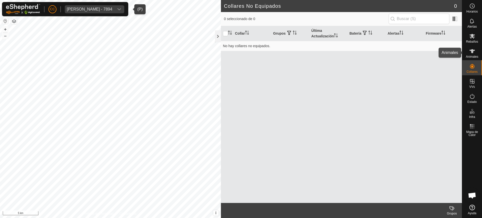
click at [472, 50] on icon at bounding box center [472, 51] width 6 height 4
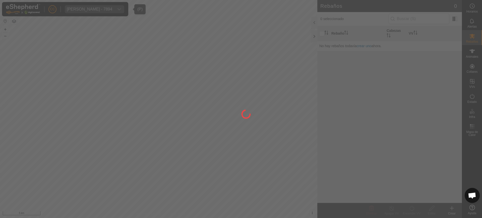
click at [474, 53] on div at bounding box center [241, 109] width 482 height 218
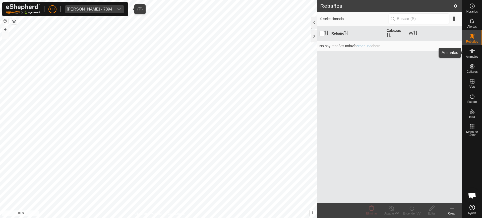
click at [474, 53] on icon at bounding box center [472, 51] width 6 height 6
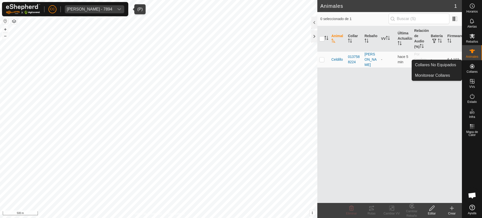
click at [473, 70] on span "Collares" at bounding box center [471, 71] width 11 height 3
click at [454, 65] on link "Collares No Equipados" at bounding box center [437, 65] width 50 height 10
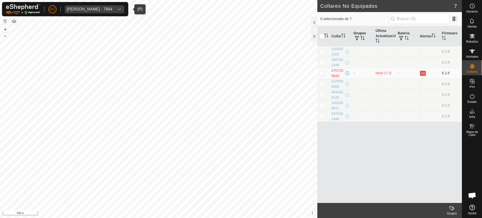
click at [361, 39] on icon "Activar para ordenar" at bounding box center [362, 38] width 4 height 4
click at [74, 10] on div "[PERSON_NAME] - 7894" at bounding box center [89, 9] width 45 height 4
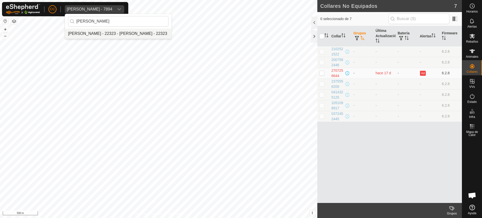
type input "[PERSON_NAME]"
click at [96, 34] on li "[PERSON_NAME] - 22323 - [PERSON_NAME] - 22323" at bounding box center [118, 34] width 106 height 10
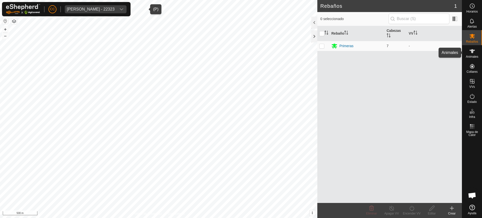
click at [470, 52] on icon at bounding box center [472, 51] width 6 height 6
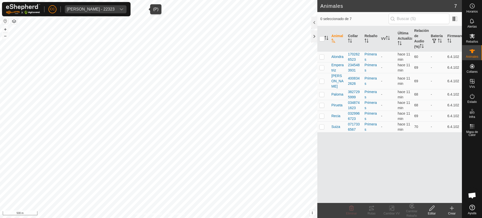
click at [5, 20] on button "button" at bounding box center [5, 21] width 6 height 6
click at [323, 33] on th at bounding box center [323, 39] width 12 height 26
